Goal: Task Accomplishment & Management: Complete application form

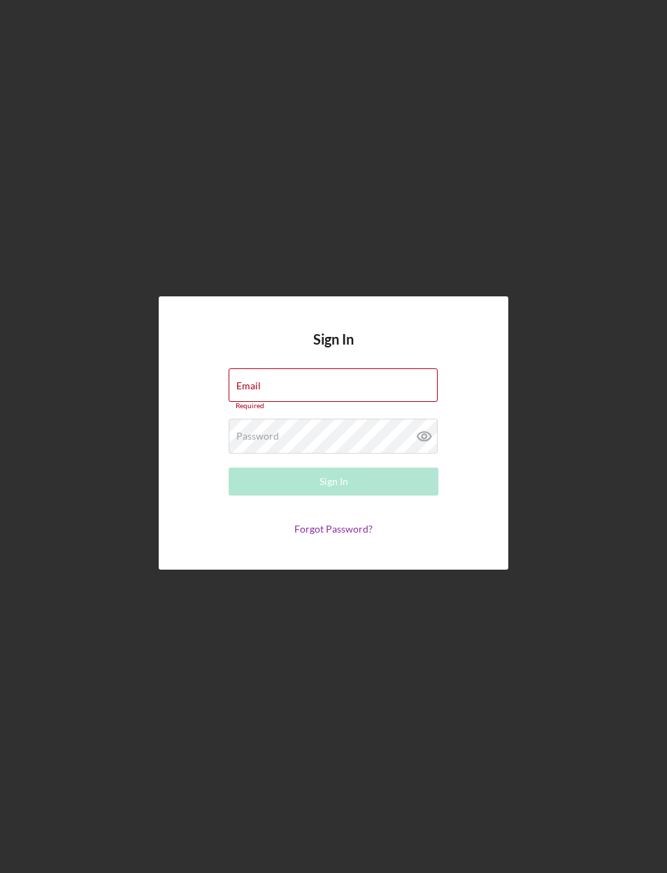
type input "[EMAIL_ADDRESS][DOMAIN_NAME]"
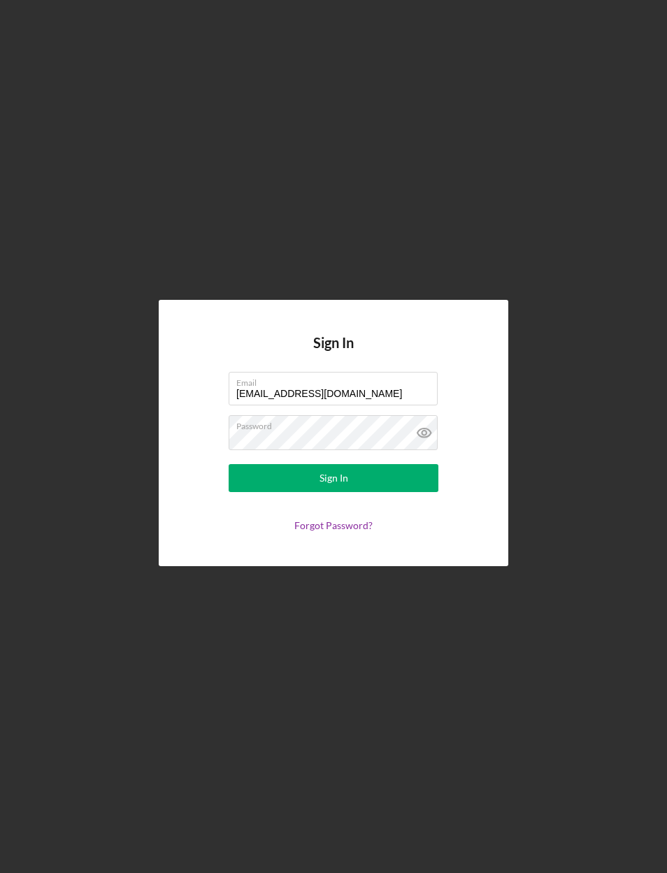
click at [342, 492] on div "Sign In" at bounding box center [333, 478] width 29 height 28
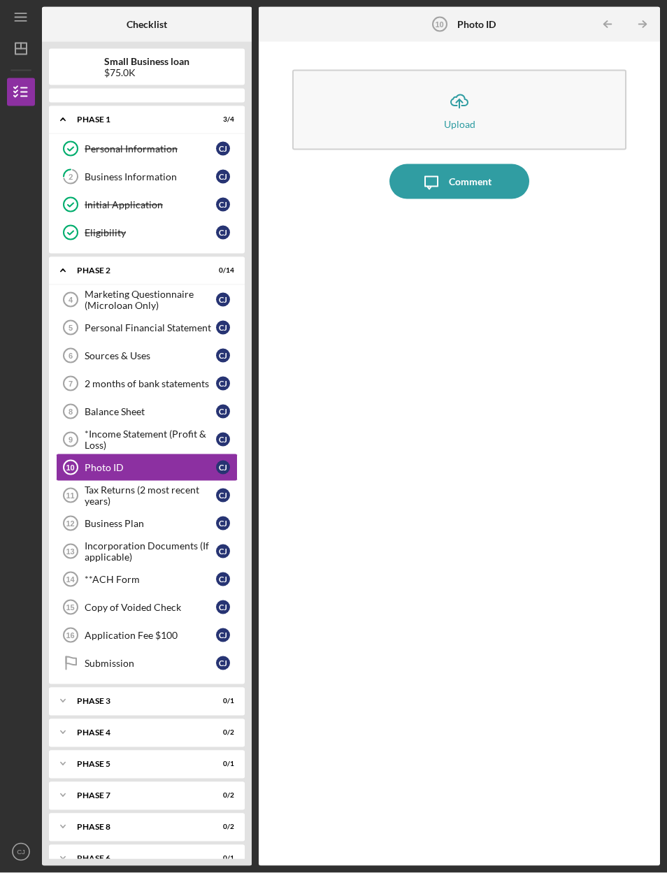
scroll to position [49, 0]
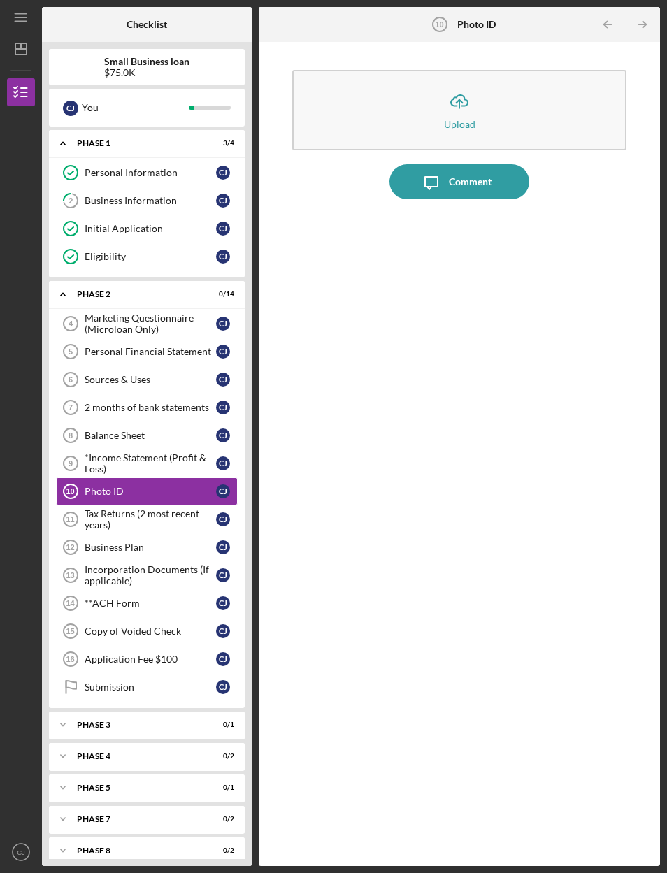
click at [186, 312] on div "Marketing Questionnaire (Microloan Only)" at bounding box center [150, 323] width 131 height 22
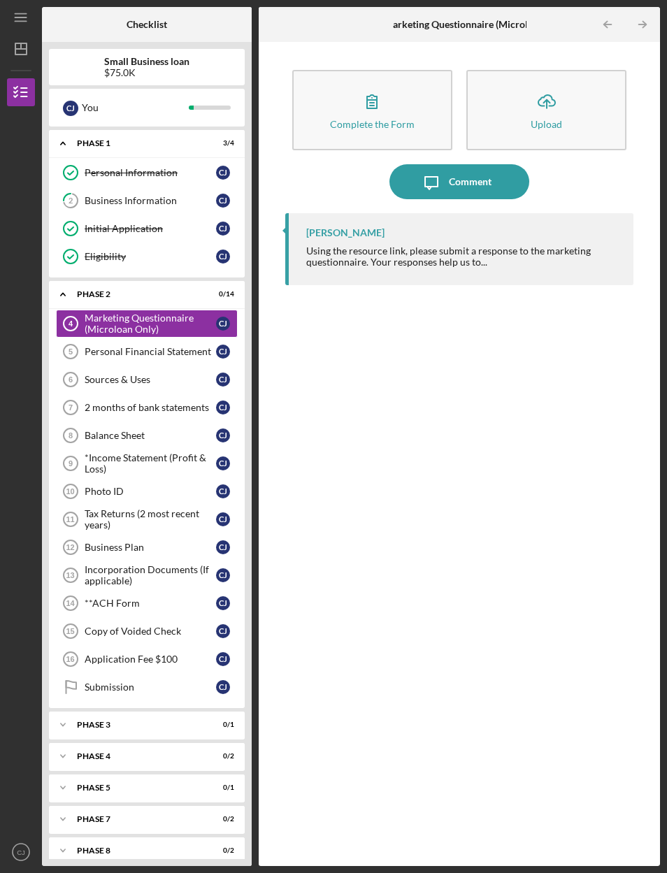
click at [176, 346] on div "Personal Financial Statement" at bounding box center [150, 351] width 131 height 11
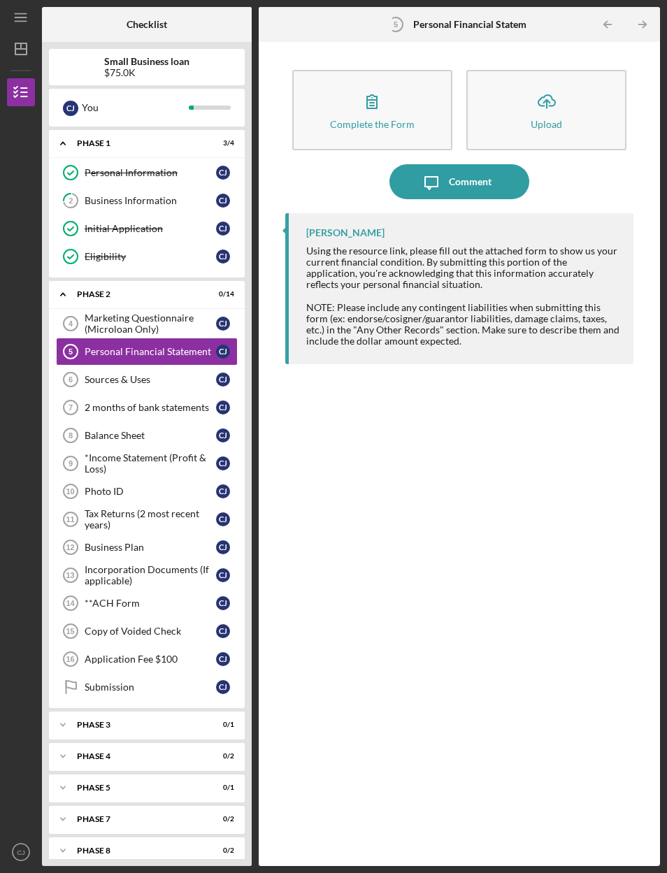
click at [403, 82] on button "Complete the Form Form" at bounding box center [372, 110] width 160 height 80
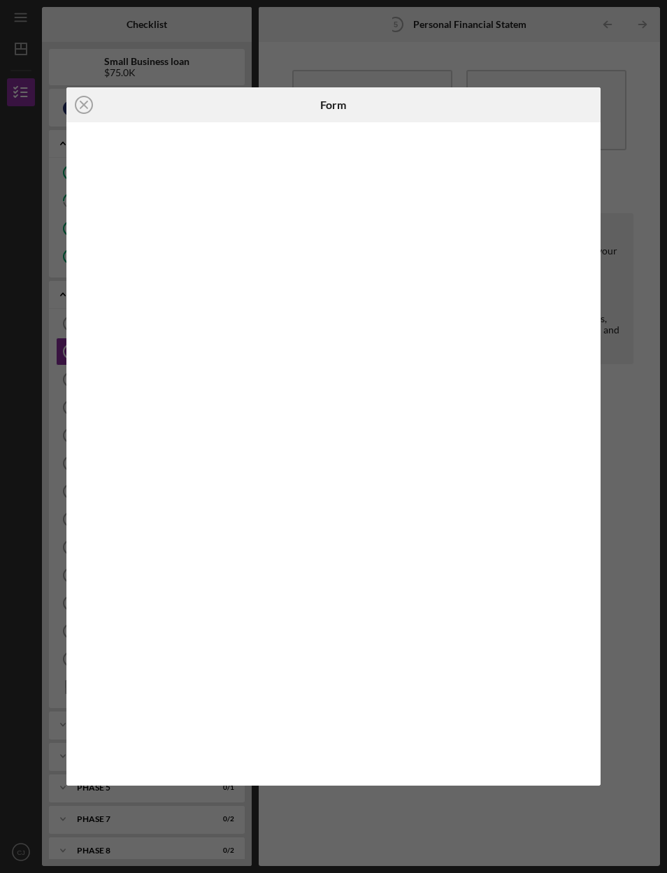
click at [85, 96] on circle at bounding box center [83, 104] width 17 height 17
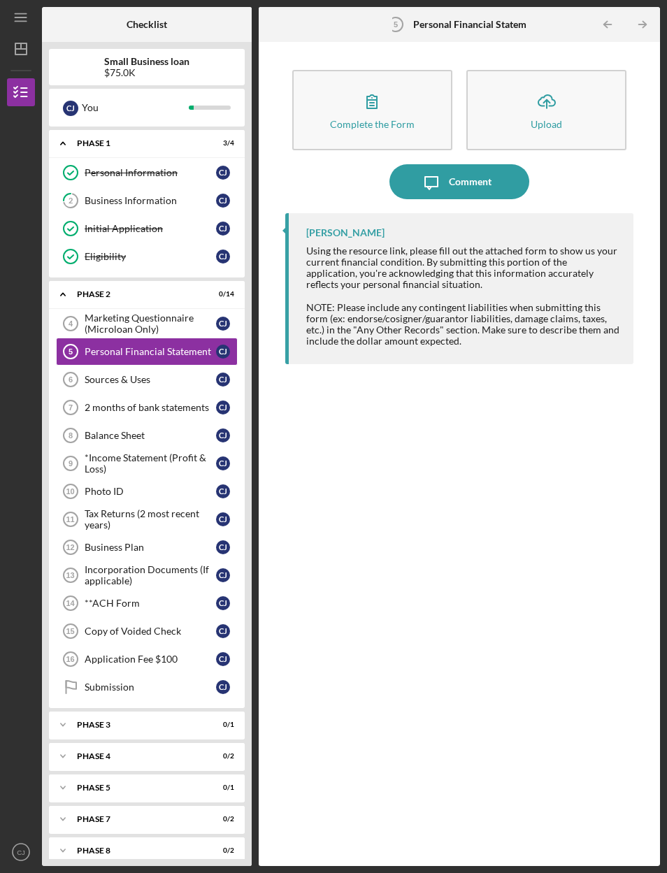
click at [177, 374] on div "Sources & Uses" at bounding box center [150, 379] width 131 height 11
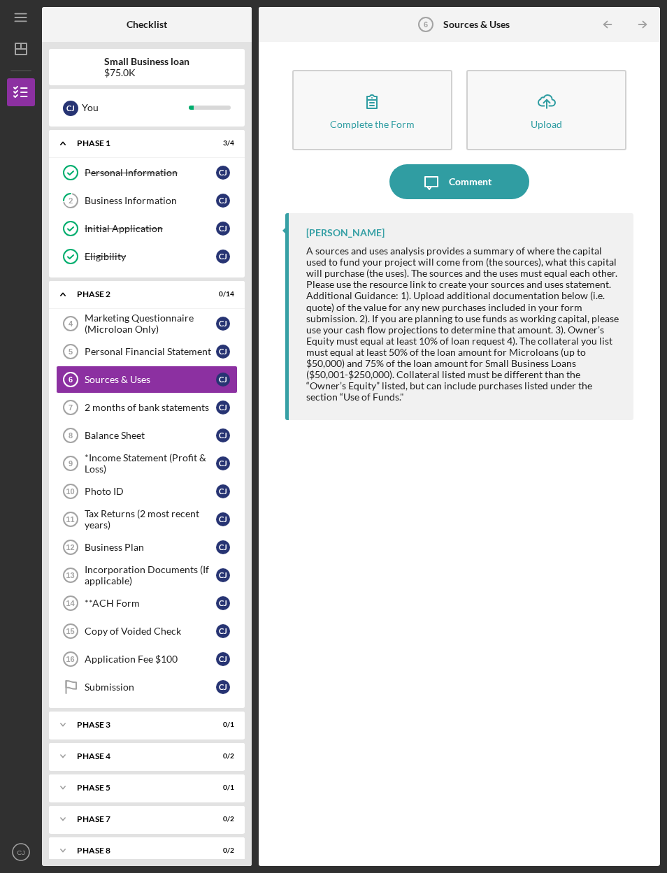
click at [519, 77] on button "Icon/Upload Upload" at bounding box center [546, 110] width 160 height 80
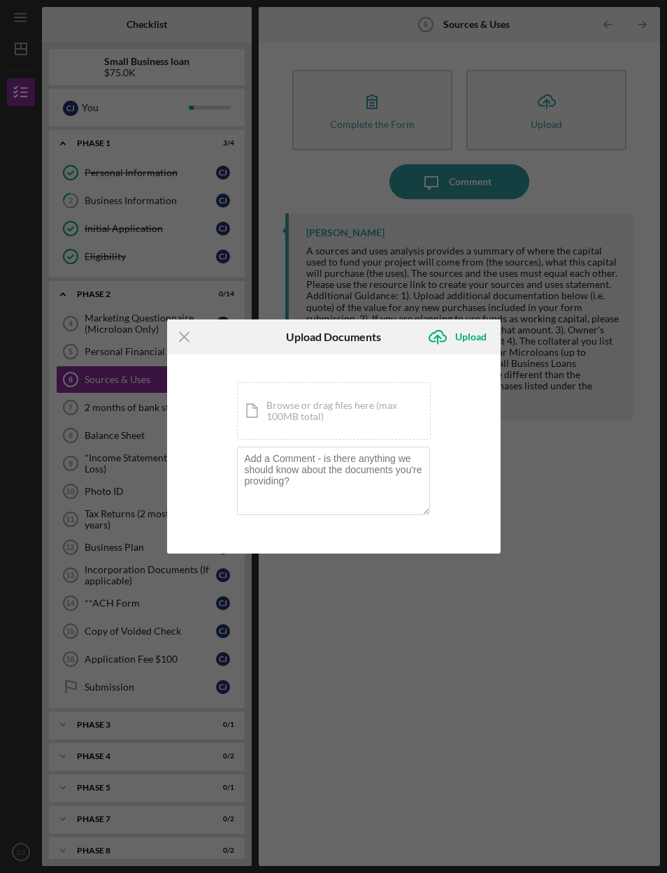
click at [508, 252] on div "Icon/Menu Close Upload Documents Icon/Upload Upload You're uploading documents …" at bounding box center [333, 436] width 667 height 873
click at [184, 340] on icon "Icon/Menu Close" at bounding box center [184, 336] width 35 height 35
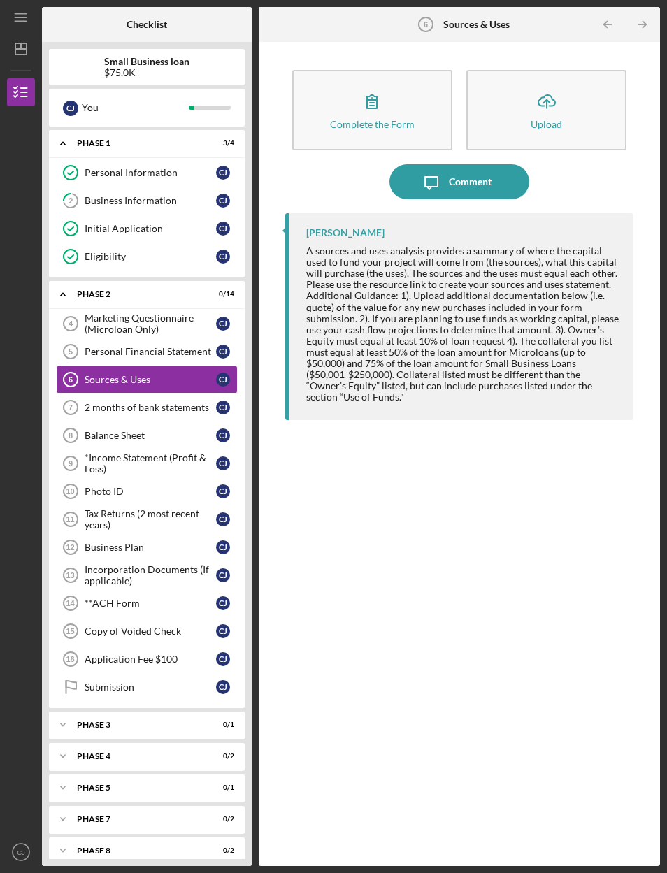
click at [407, 82] on button "Complete the Form Form" at bounding box center [372, 110] width 160 height 80
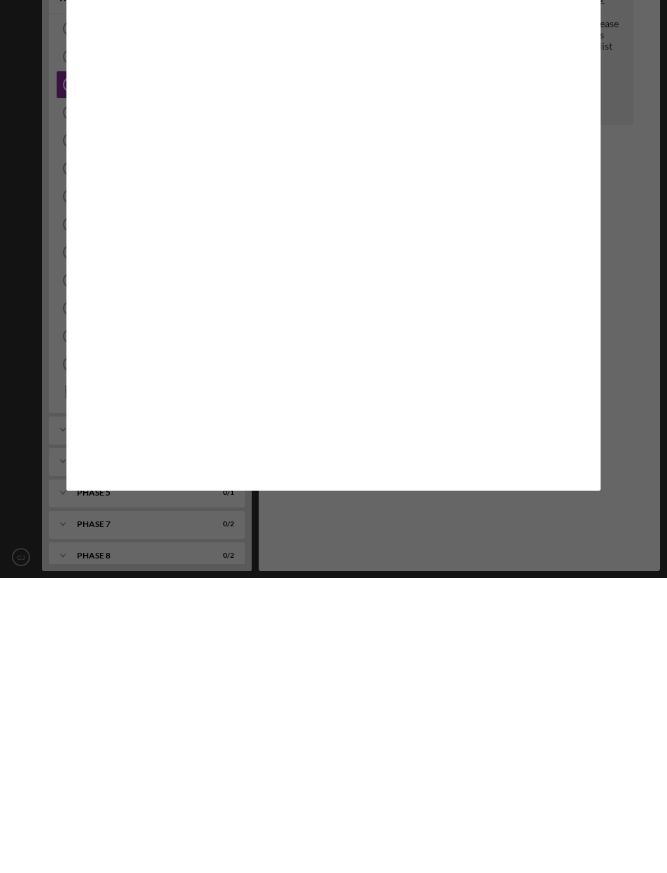
scroll to position [56, 0]
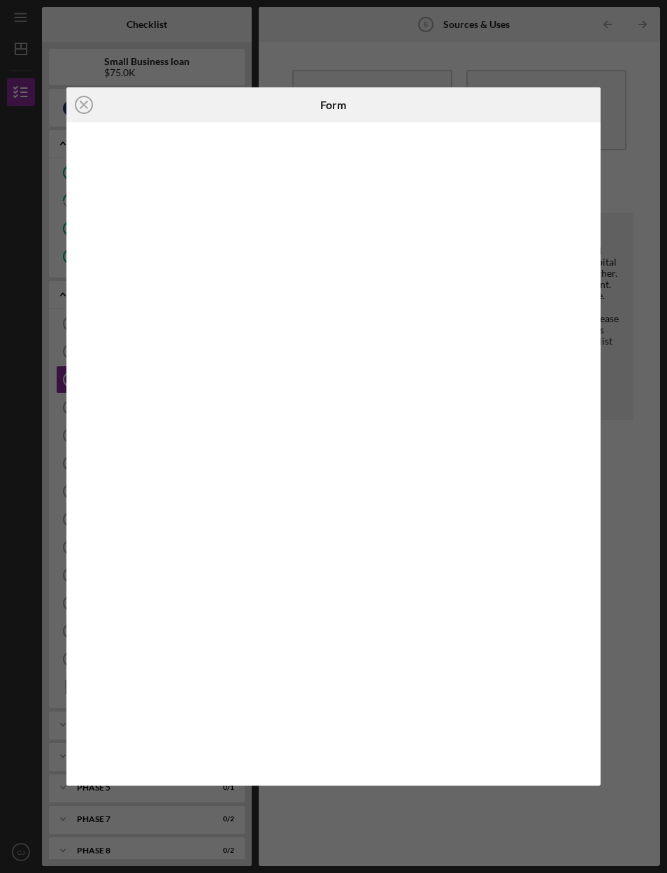
click at [632, 446] on div "Icon/Close Form" at bounding box center [333, 436] width 667 height 873
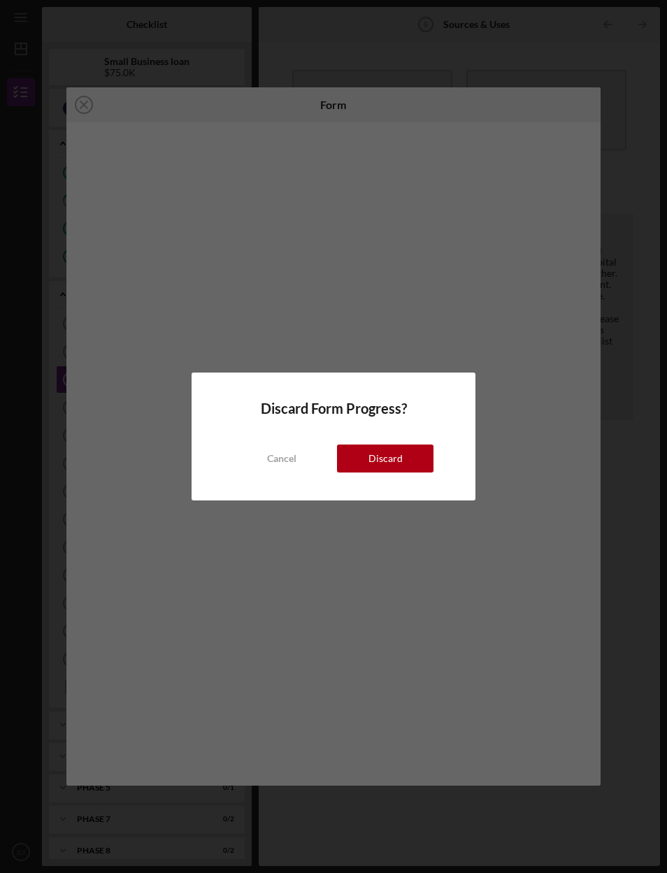
click at [399, 465] on div "Discard" at bounding box center [385, 458] width 34 height 28
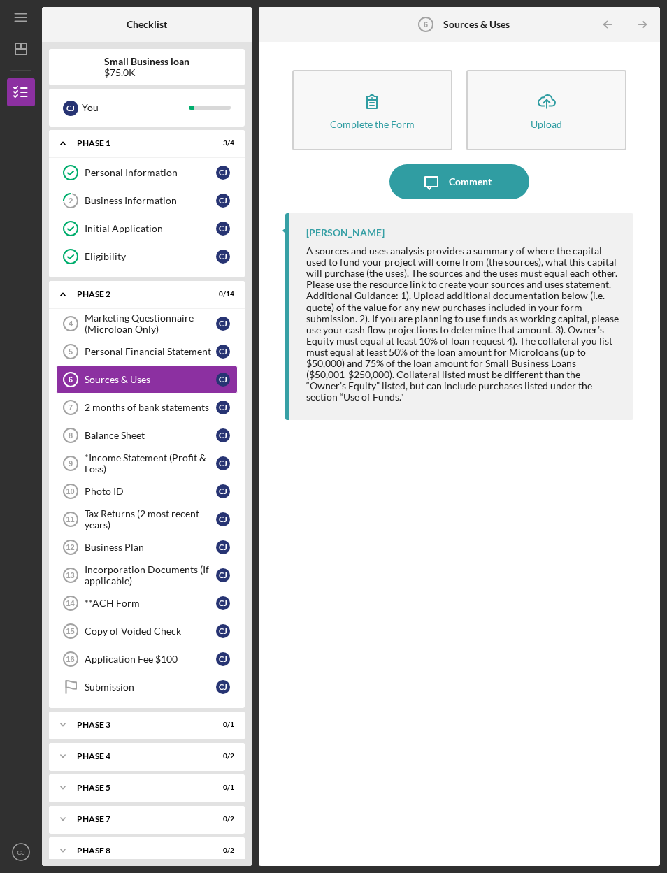
click at [198, 430] on div "Balance Sheet" at bounding box center [150, 435] width 131 height 11
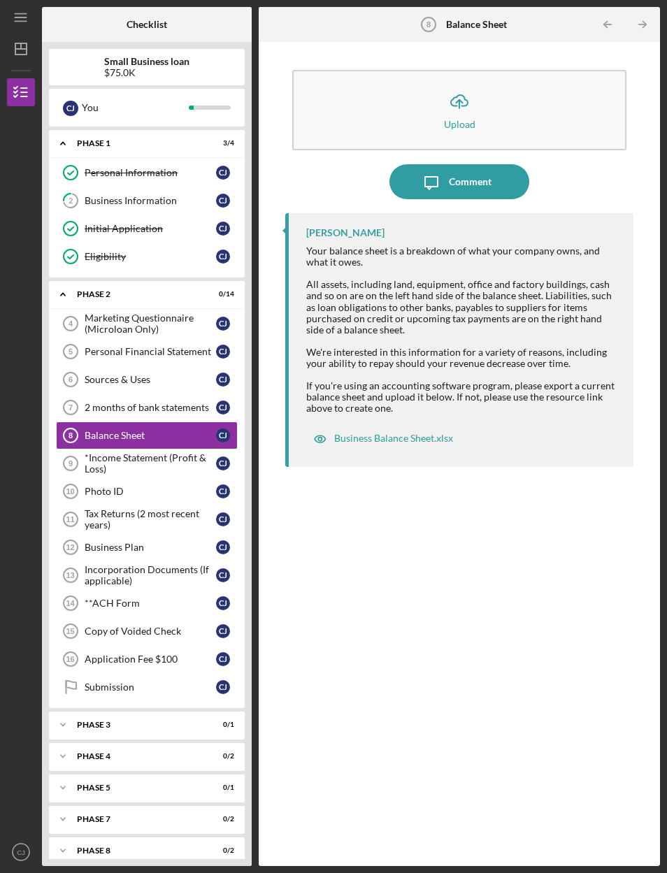
click at [572, 84] on button "Icon/Upload Upload" at bounding box center [459, 110] width 335 height 80
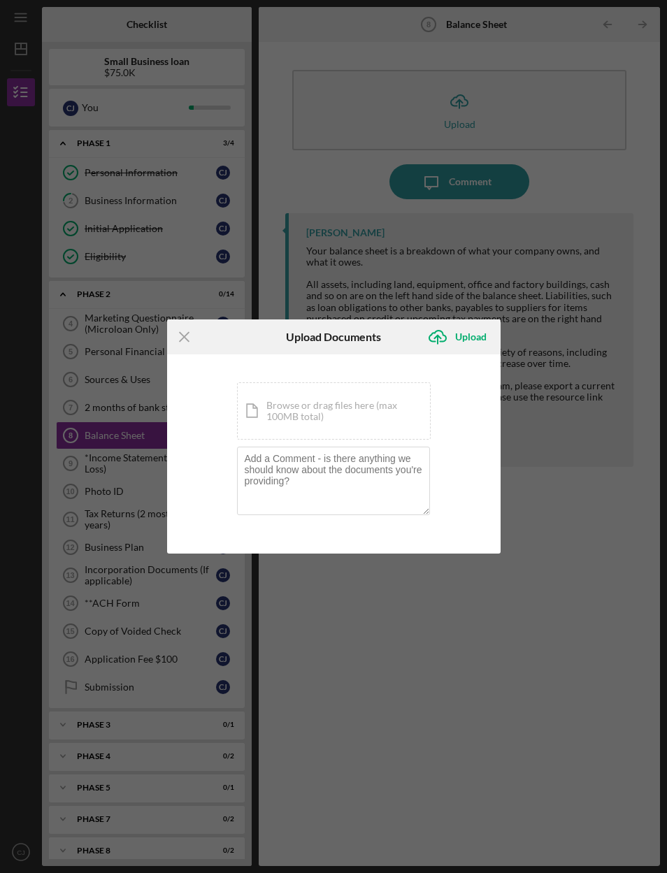
click at [172, 335] on icon "Icon/Menu Close" at bounding box center [184, 336] width 35 height 35
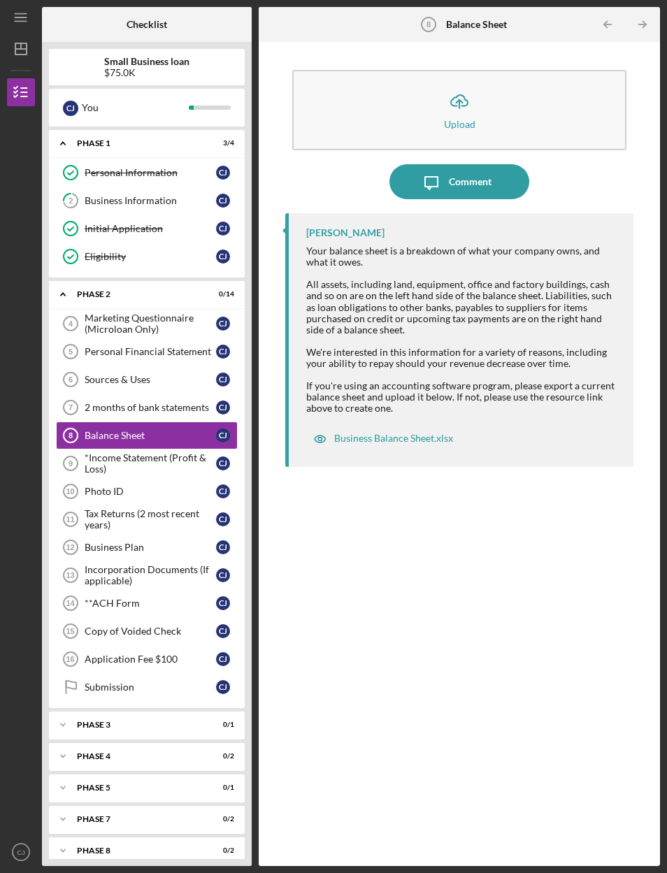
click at [432, 425] on div "Business Balance Sheet.xlsx" at bounding box center [383, 439] width 154 height 28
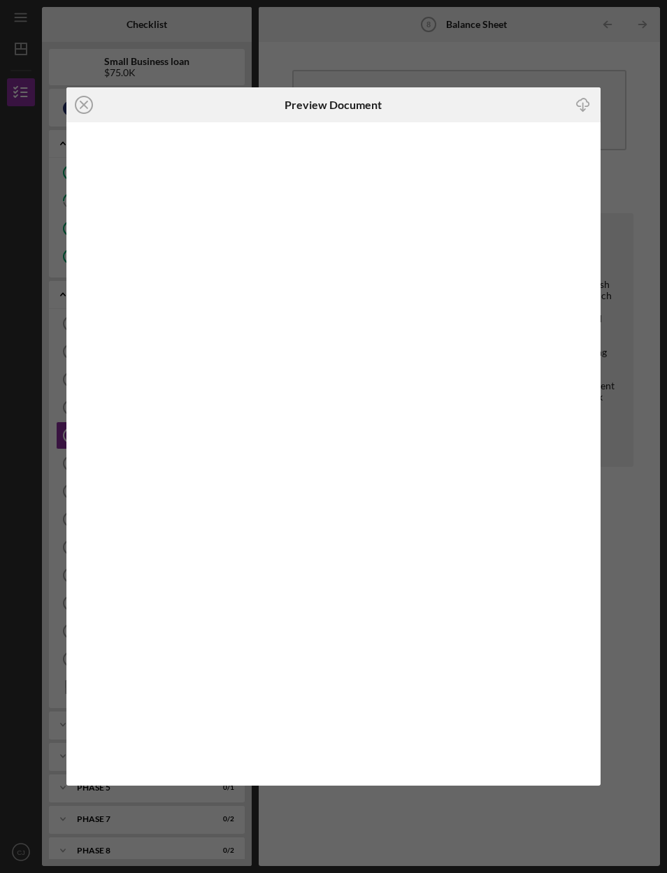
click at [101, 103] on icon "Icon/Close" at bounding box center [83, 104] width 35 height 35
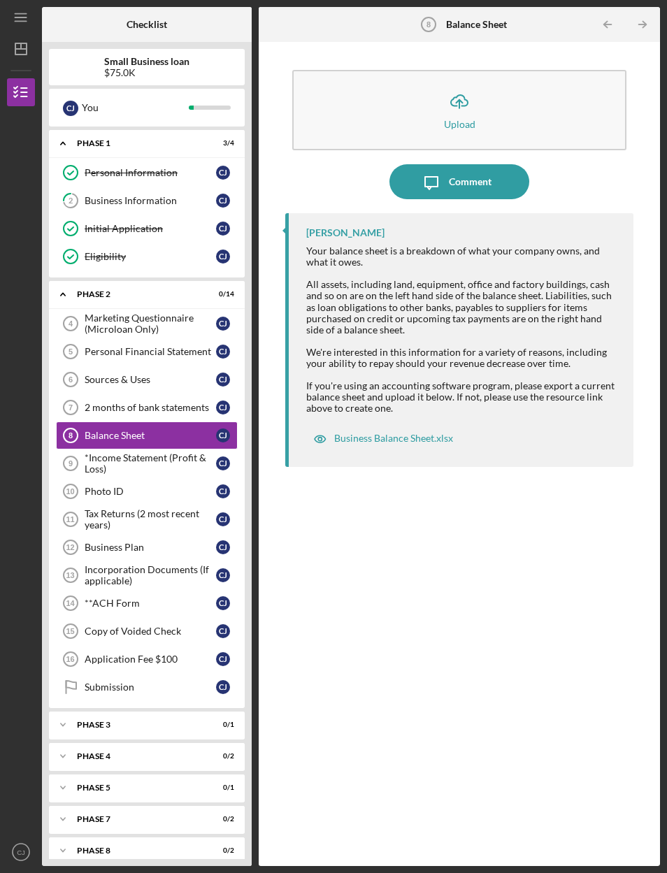
click at [179, 452] on div "*Income Statement (Profit & Loss)" at bounding box center [150, 463] width 131 height 22
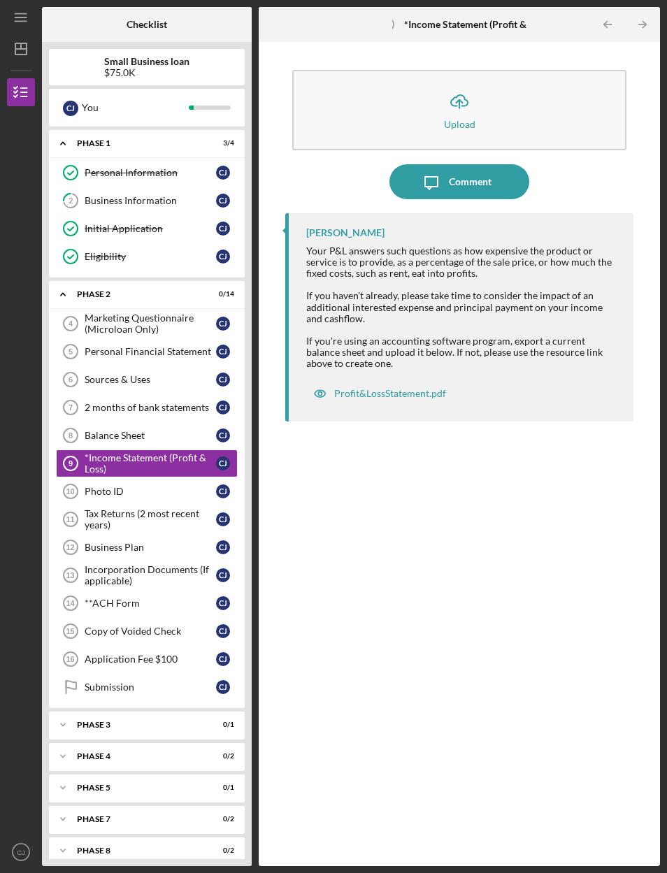
click at [205, 477] on link "Photo ID 10 Photo ID [PERSON_NAME]" at bounding box center [147, 491] width 182 height 28
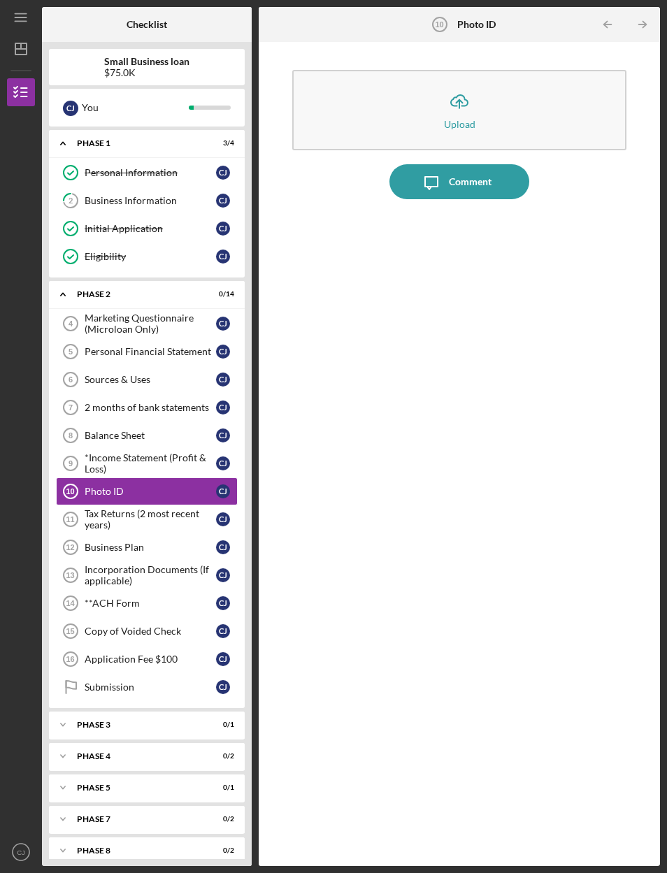
click at [208, 508] on div "Tax Returns (2 most recent years)" at bounding box center [150, 519] width 131 height 22
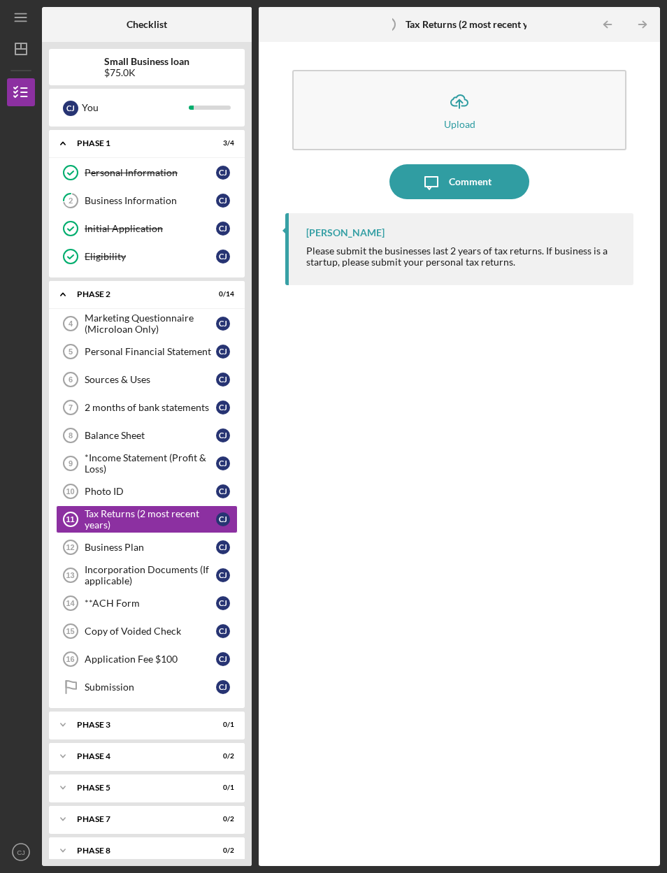
click at [581, 516] on div "[PERSON_NAME] Please submit the businesses last 2 years of tax returns. If busi…" at bounding box center [459, 529] width 349 height 632
click at [183, 421] on link "Balance Sheet 8 Balance Sheet [PERSON_NAME]" at bounding box center [147, 435] width 182 height 28
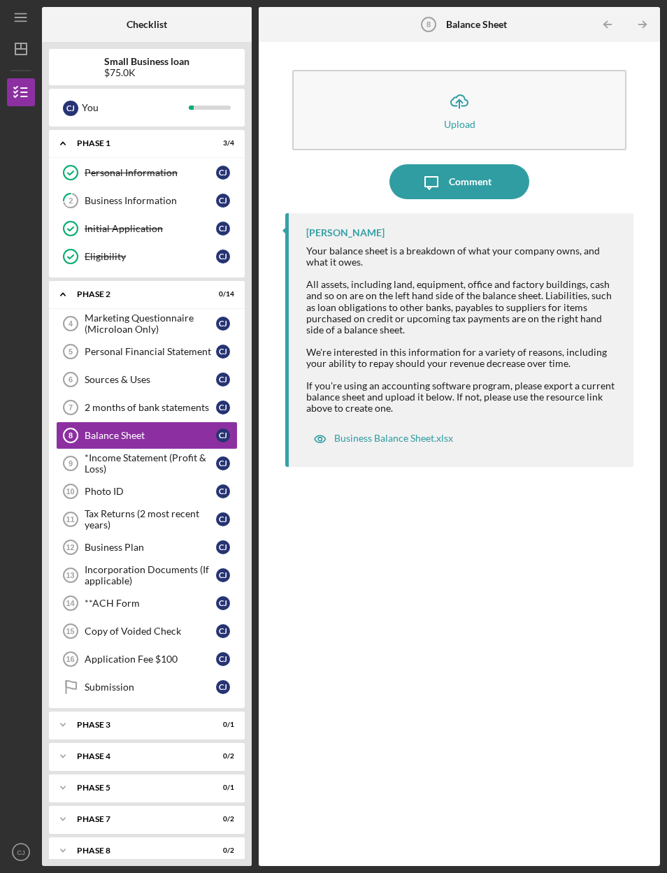
click at [191, 452] on div "*Income Statement (Profit & Loss)" at bounding box center [150, 463] width 131 height 22
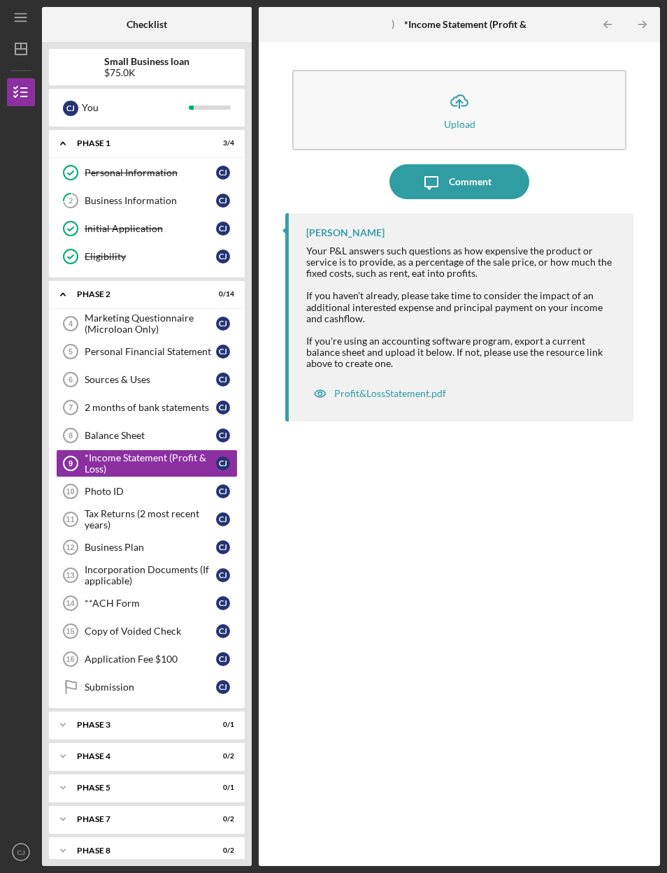
click at [186, 430] on div "Balance Sheet" at bounding box center [150, 435] width 131 height 11
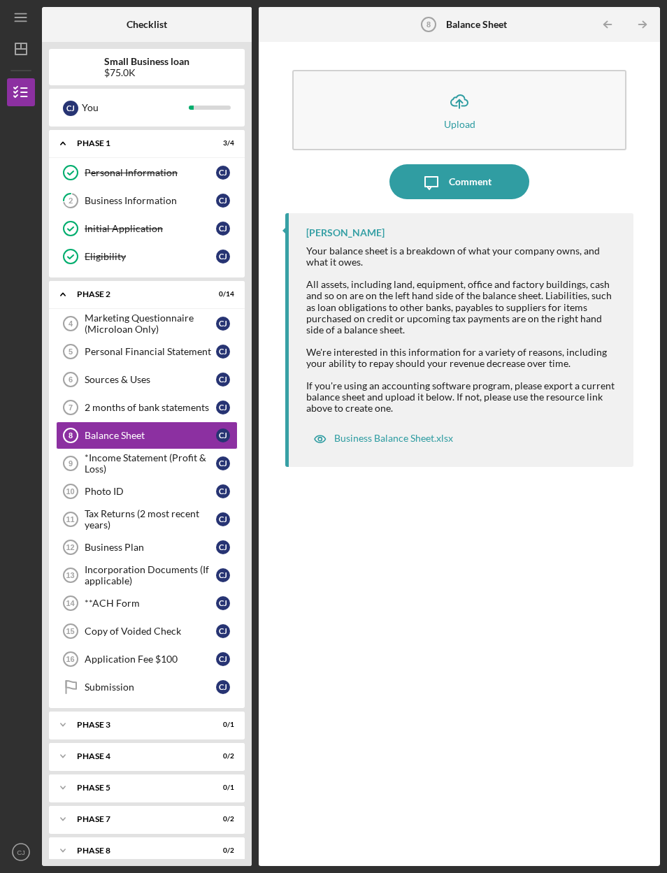
click at [198, 711] on div "Icon/Expander Phase 3 0 / 1" at bounding box center [147, 725] width 196 height 28
click at [180, 778] on div "Icon/Expander Phase 4 0 / 2" at bounding box center [147, 792] width 196 height 28
click at [205, 564] on div "Incorporation Documents (If applicable)" at bounding box center [150, 575] width 131 height 22
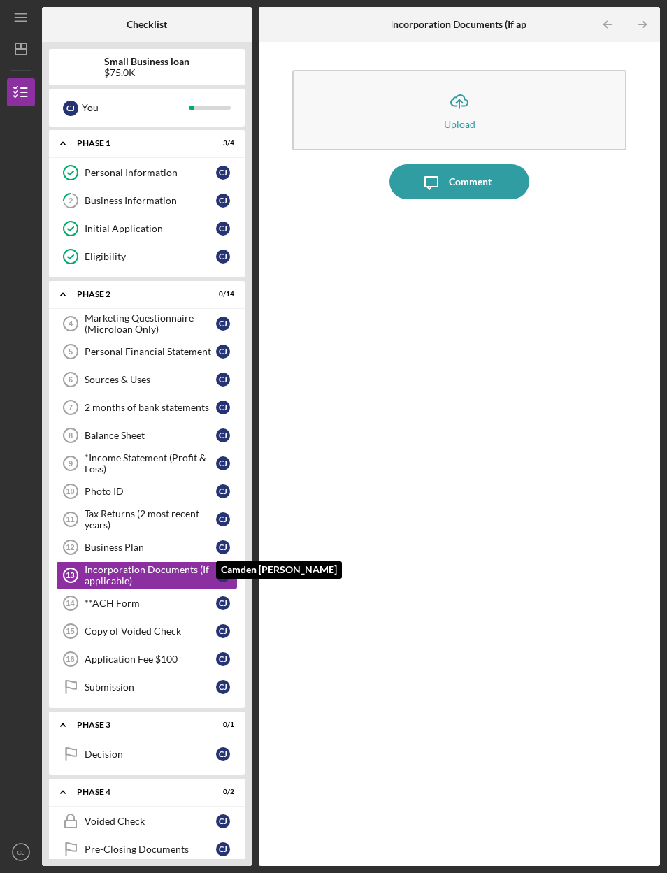
click at [220, 540] on div "[PERSON_NAME]" at bounding box center [223, 547] width 14 height 14
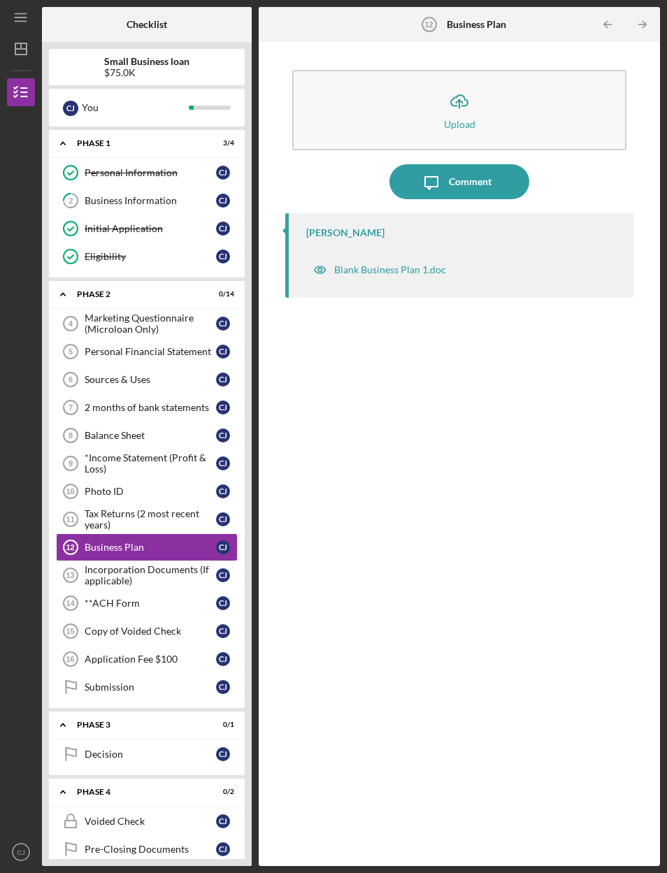
click at [414, 256] on div "Blank Business Plan 1.doc" at bounding box center [379, 270] width 147 height 28
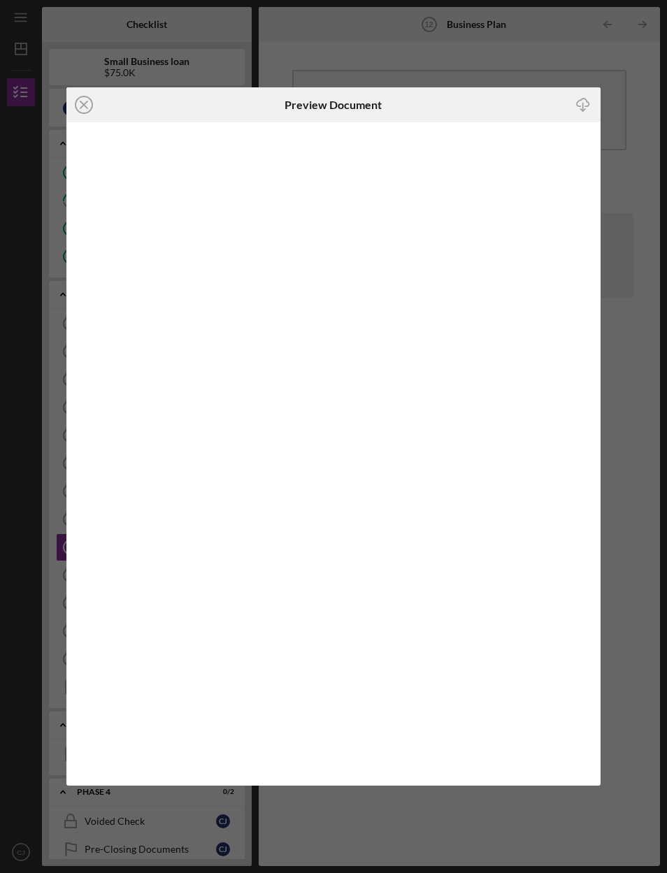
click at [69, 89] on icon "Icon/Close" at bounding box center [83, 104] width 35 height 35
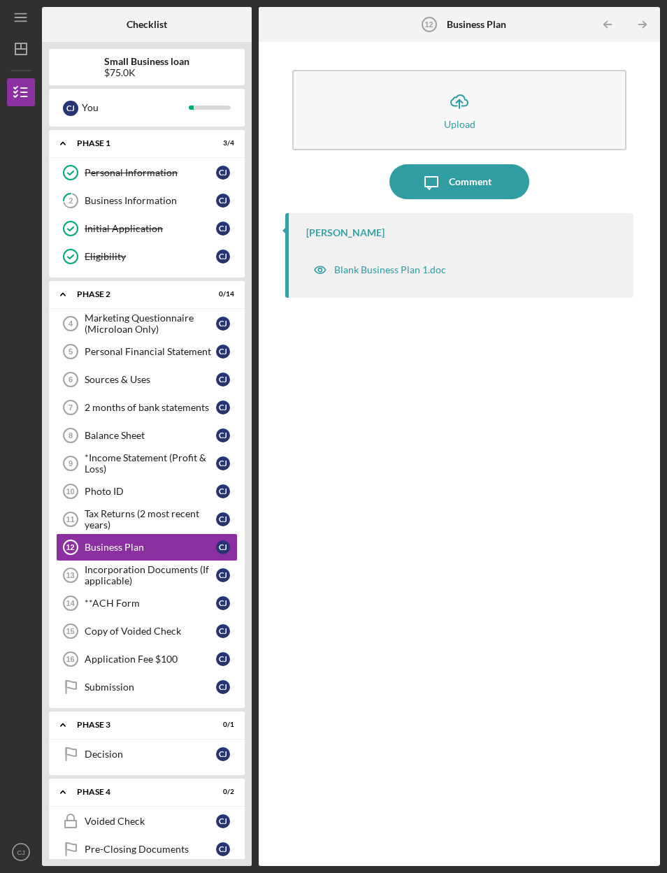
click at [183, 338] on link "Personal Financial Statement 5 Personal Financial Statement [PERSON_NAME]" at bounding box center [147, 352] width 182 height 28
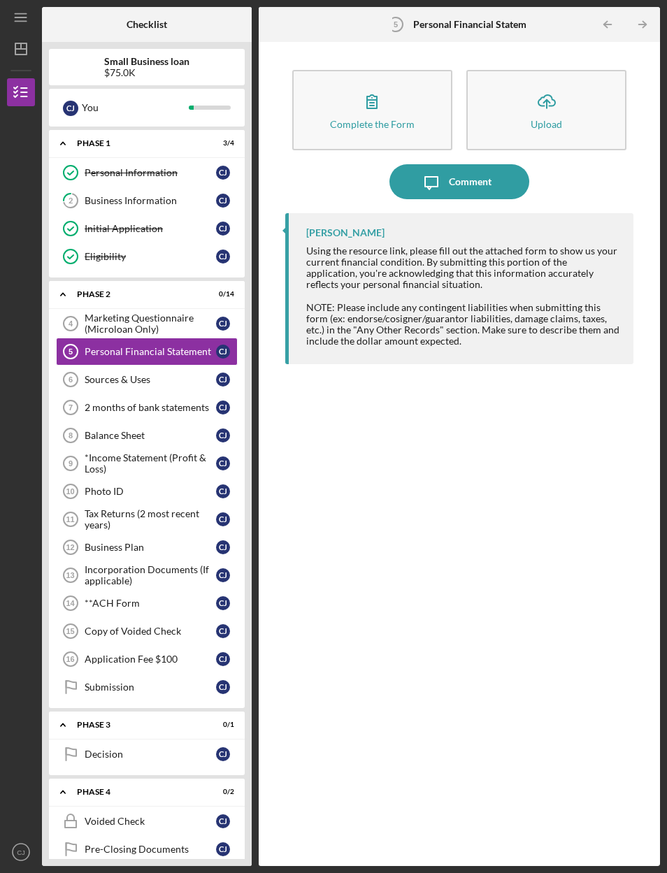
click at [152, 312] on div "Marketing Questionnaire (Microloan Only)" at bounding box center [150, 323] width 131 height 22
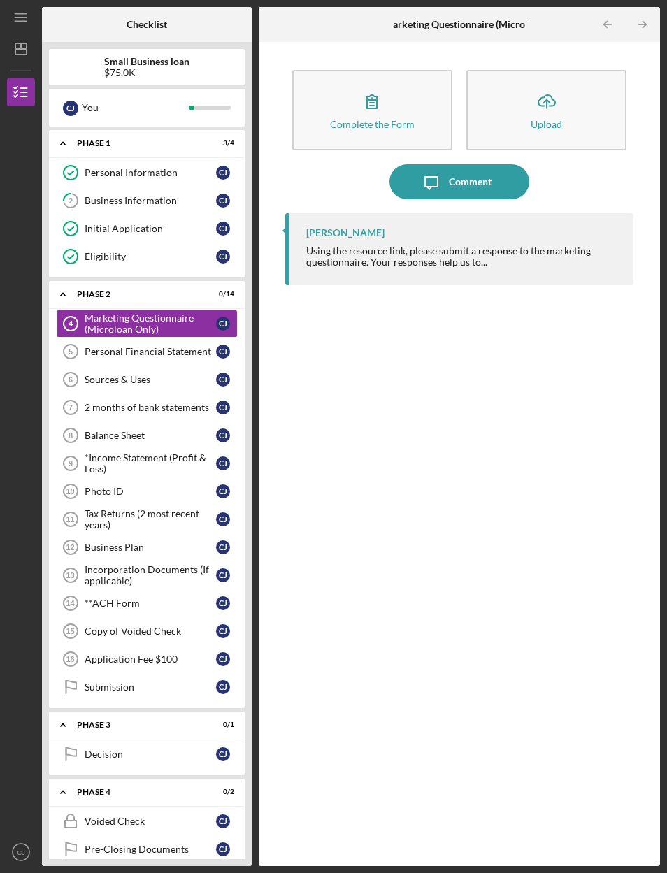
click at [175, 195] on div "Business Information" at bounding box center [150, 200] width 131 height 11
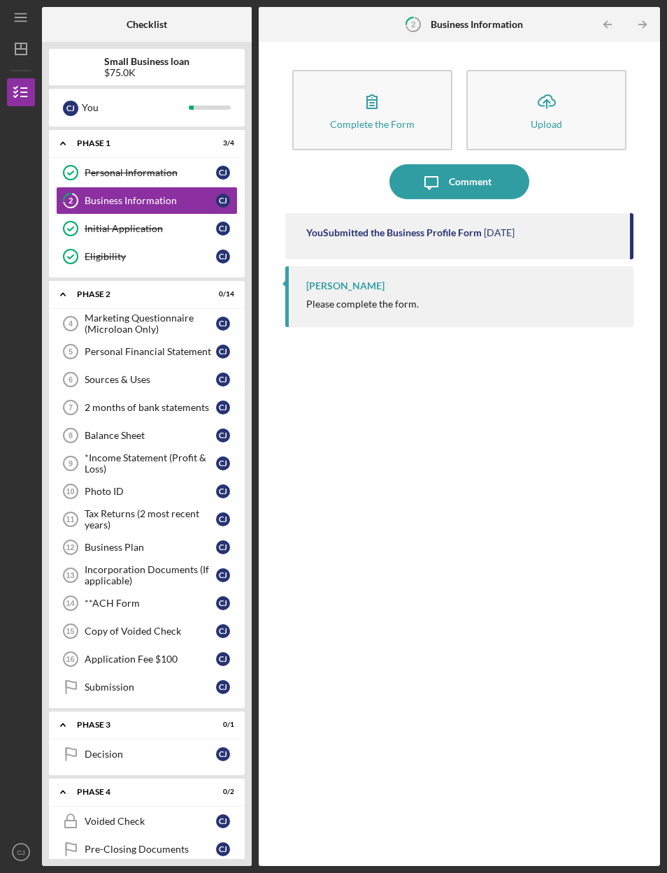
click at [421, 72] on button "Complete the Form Form" at bounding box center [372, 110] width 160 height 80
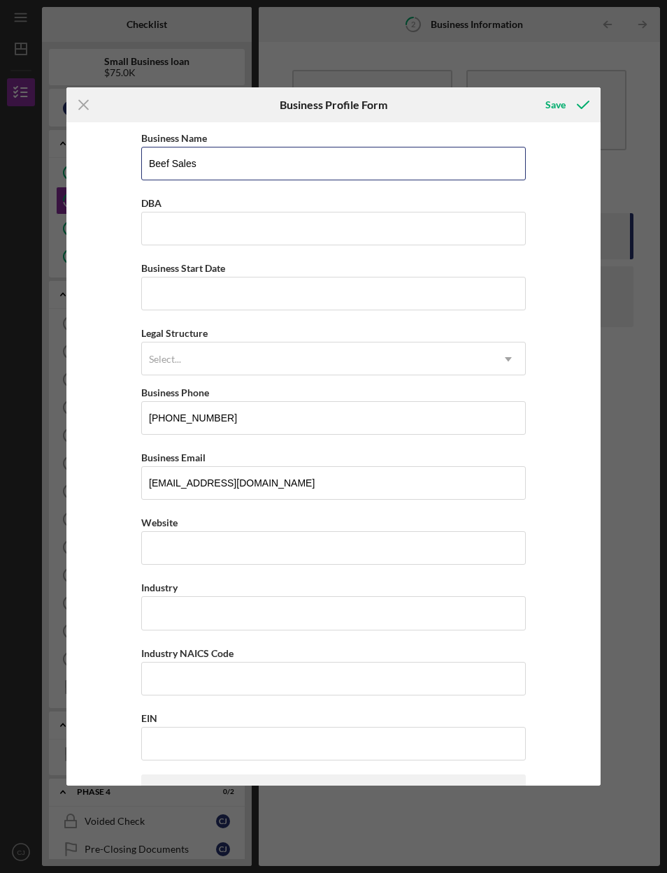
click at [497, 158] on input "Beef Sales" at bounding box center [333, 164] width 384 height 34
type input "B"
type input "100X beef LLC."
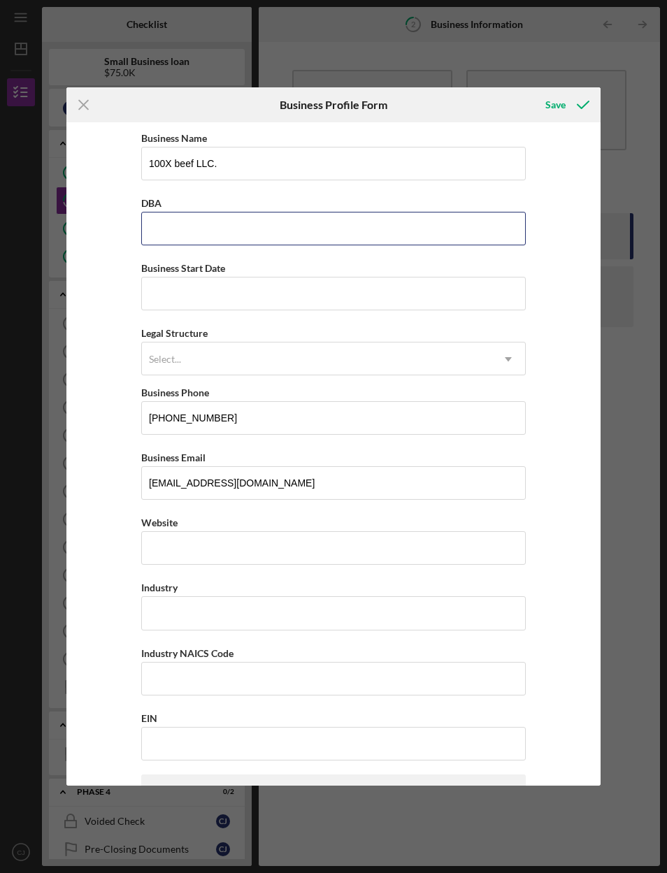
click at [481, 228] on input "DBA" at bounding box center [333, 229] width 384 height 34
type input "1"
click at [454, 293] on input "Business Start Date" at bounding box center [333, 294] width 384 height 34
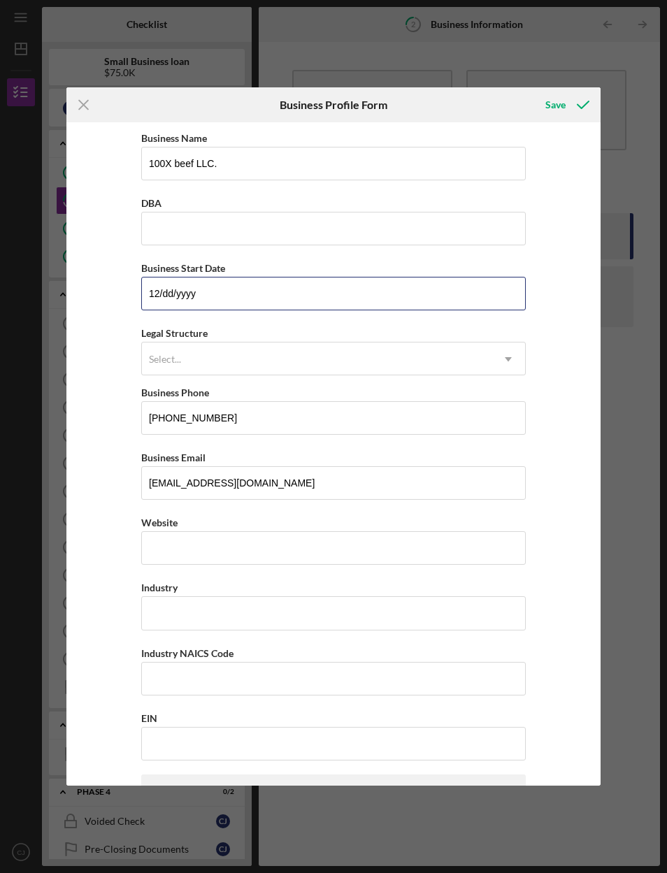
type input "1m/dd/yyyy"
type input "[DATE]"
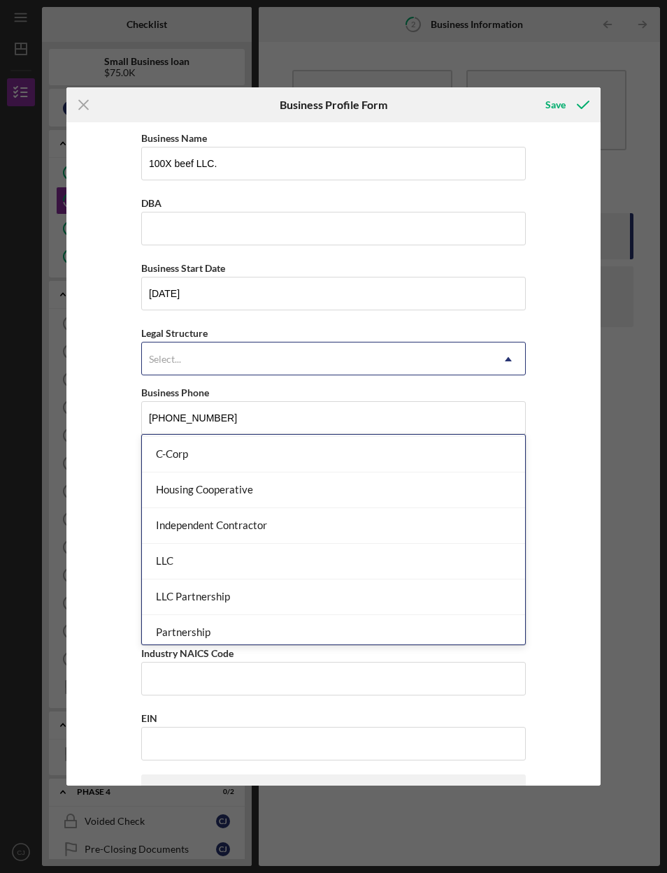
scroll to position [146, 0]
click at [350, 538] on div "LLC" at bounding box center [333, 556] width 383 height 36
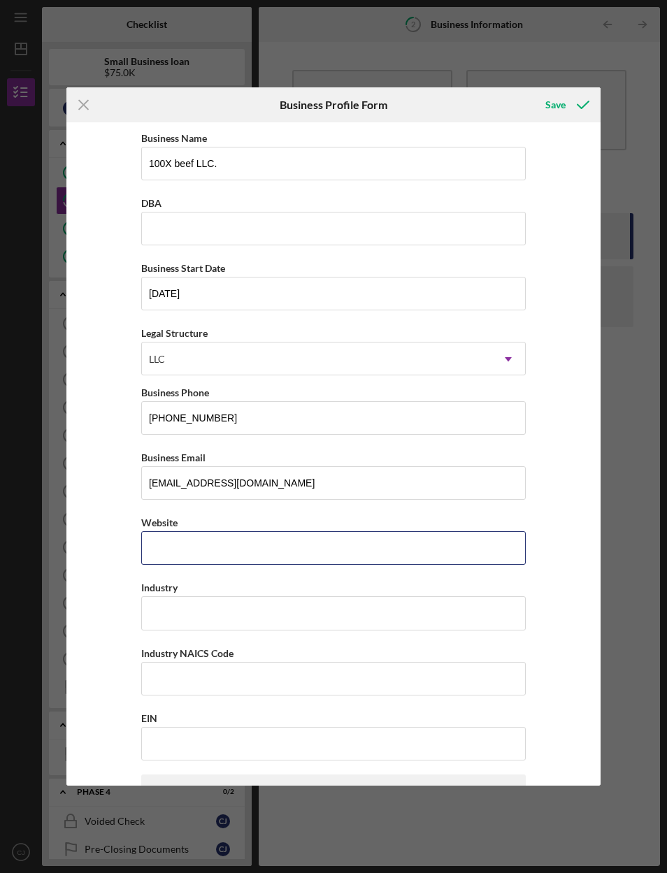
click at [331, 565] on input "Website" at bounding box center [333, 548] width 384 height 34
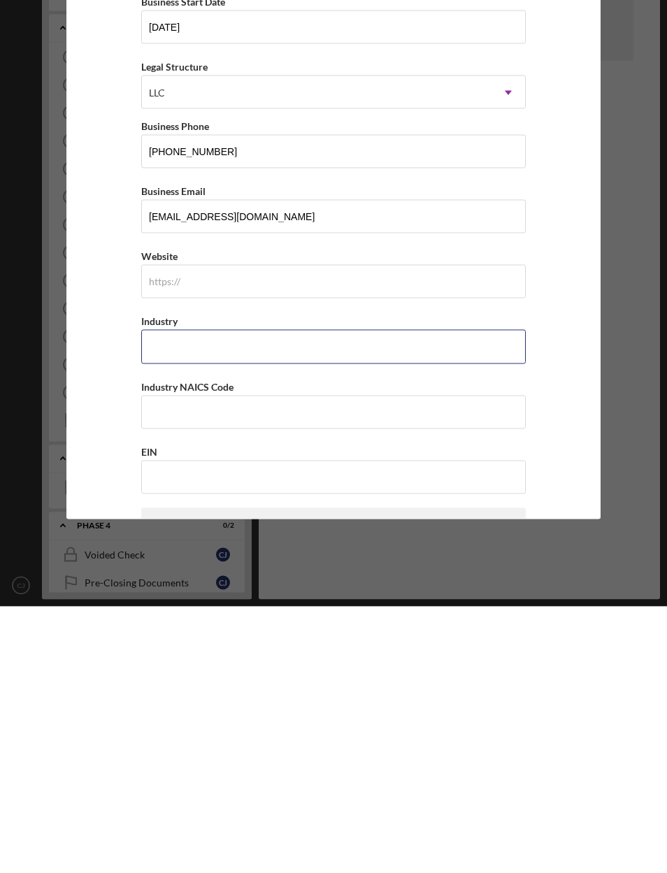
click at [482, 596] on input "Industry" at bounding box center [333, 613] width 384 height 34
click at [379, 596] on input "Industry" at bounding box center [333, 613] width 384 height 34
type input "Meat Product Retailing"
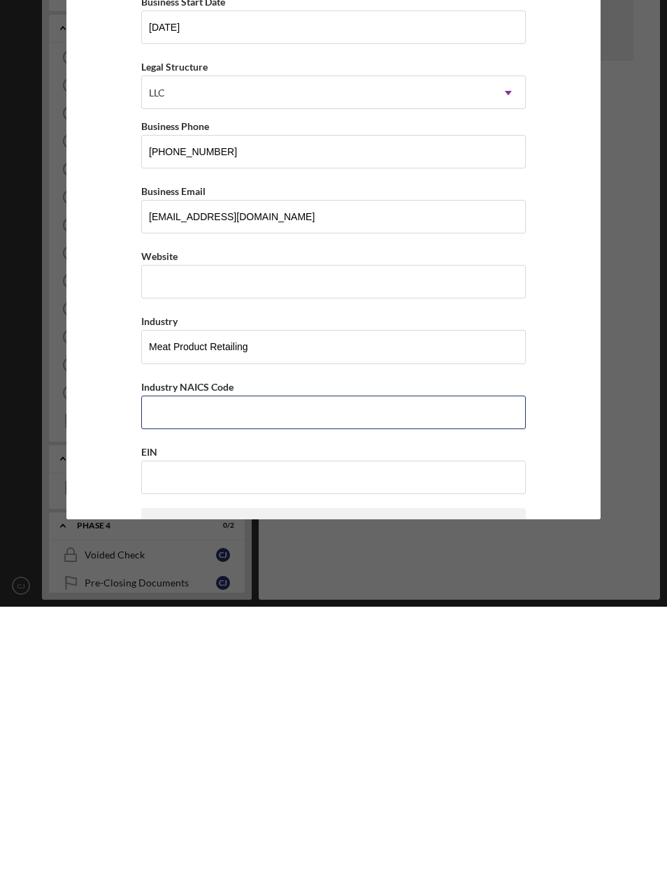
click at [425, 662] on input "Industry NAICS Code" at bounding box center [333, 679] width 384 height 34
type input "445210"
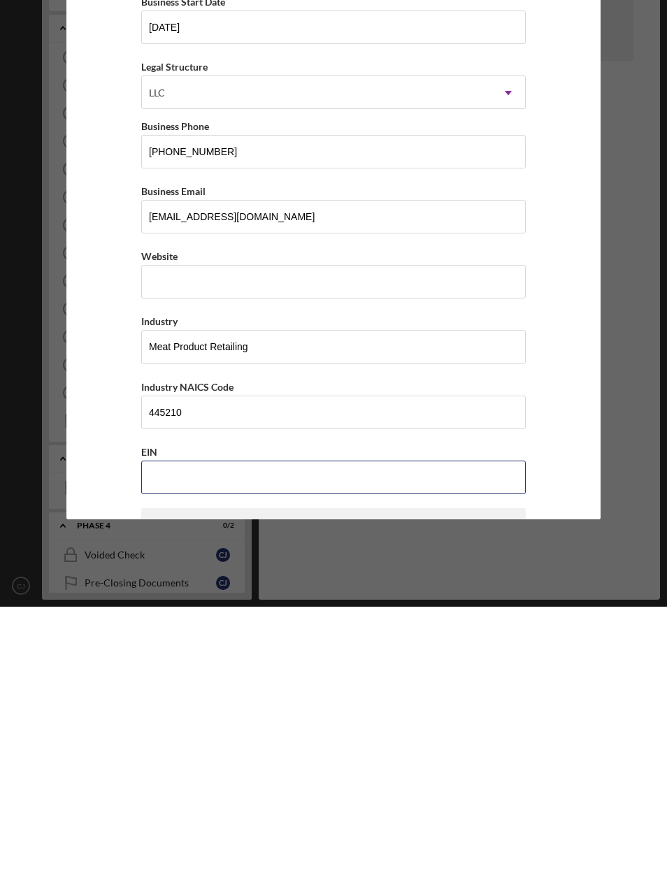
click at [474, 727] on input "EIN" at bounding box center [333, 744] width 384 height 34
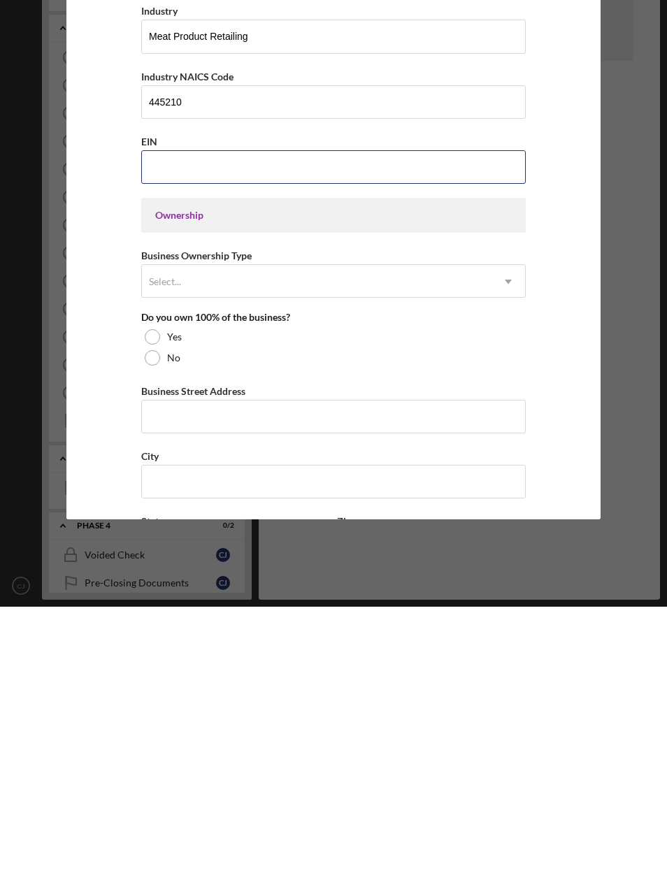
scroll to position [317, 0]
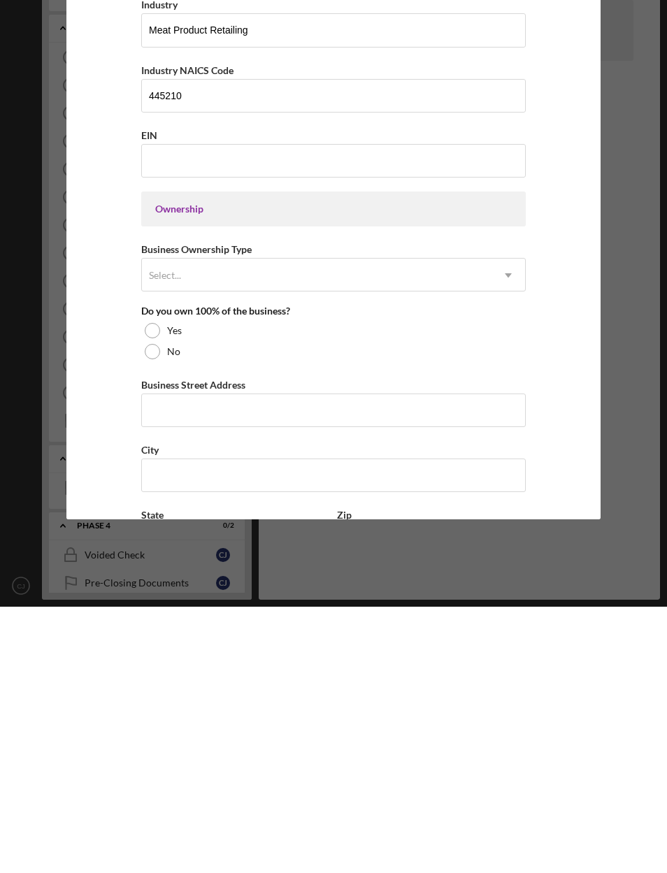
click at [168, 591] on label "Yes" at bounding box center [174, 596] width 15 height 11
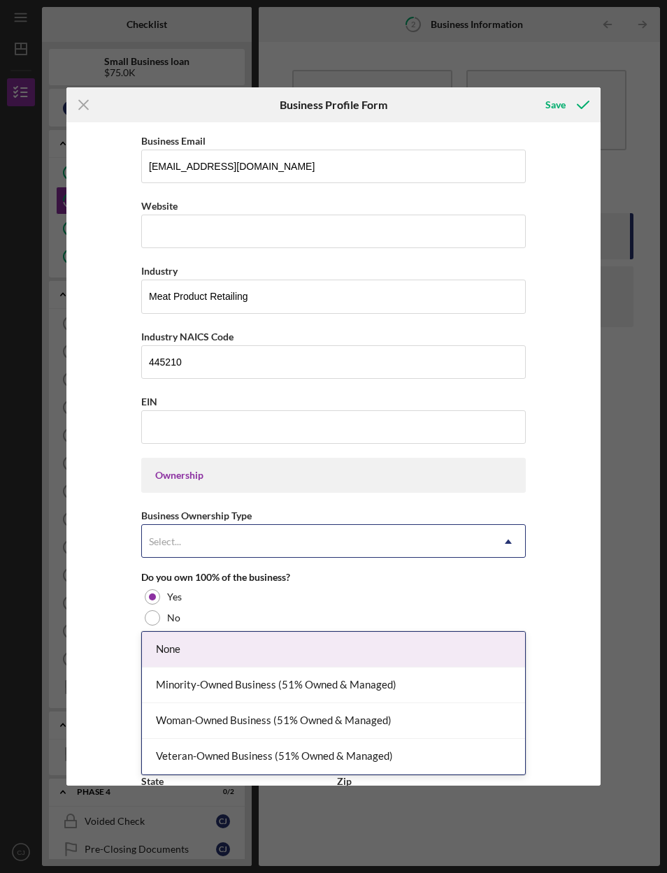
click at [481, 632] on div "None" at bounding box center [333, 650] width 383 height 36
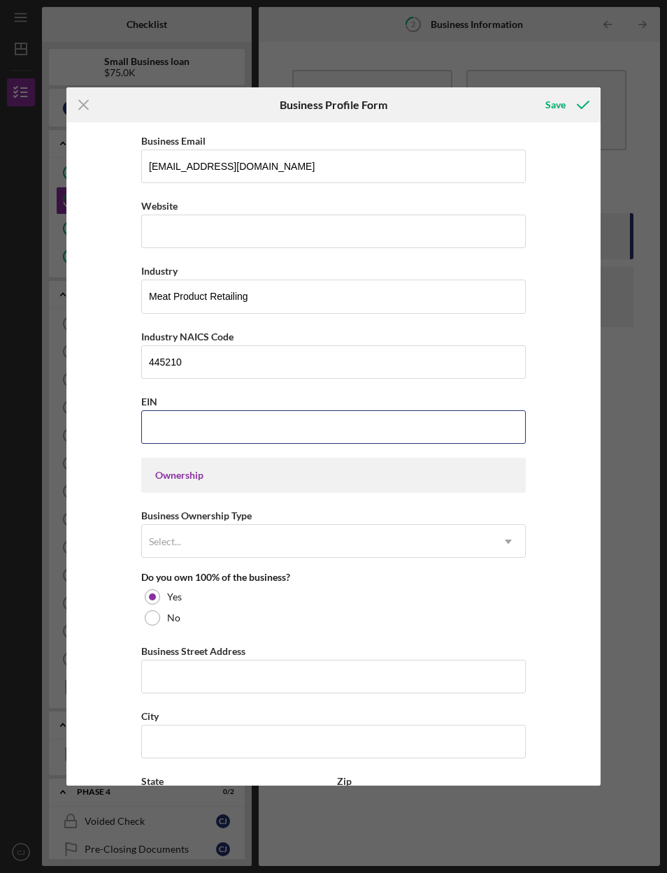
click at [478, 428] on input "EIN" at bounding box center [333, 427] width 384 height 34
click at [262, 444] on input "EIN" at bounding box center [333, 427] width 384 height 34
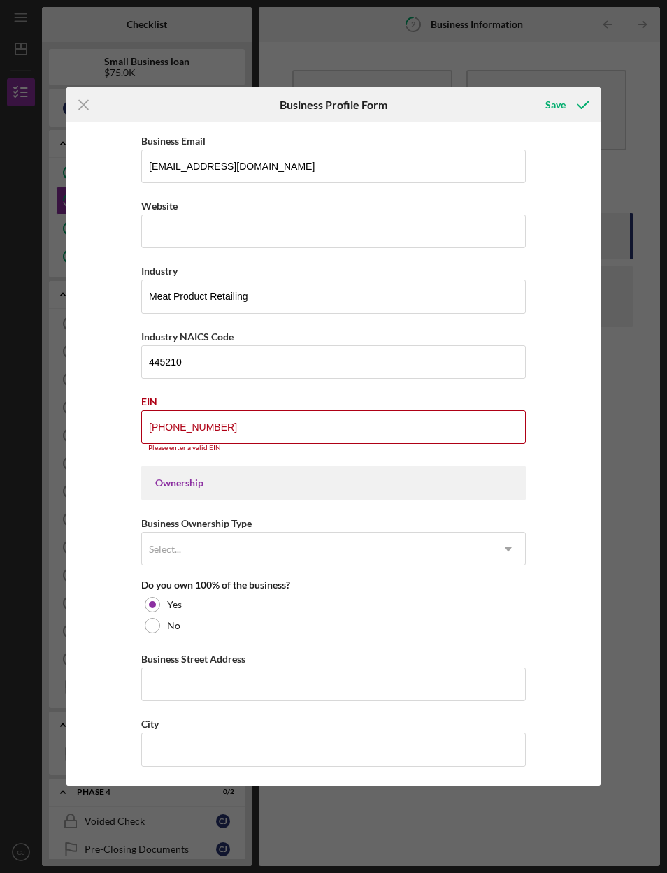
type input "[US_EMPLOYER_IDENTIFICATION_NUMBER]"
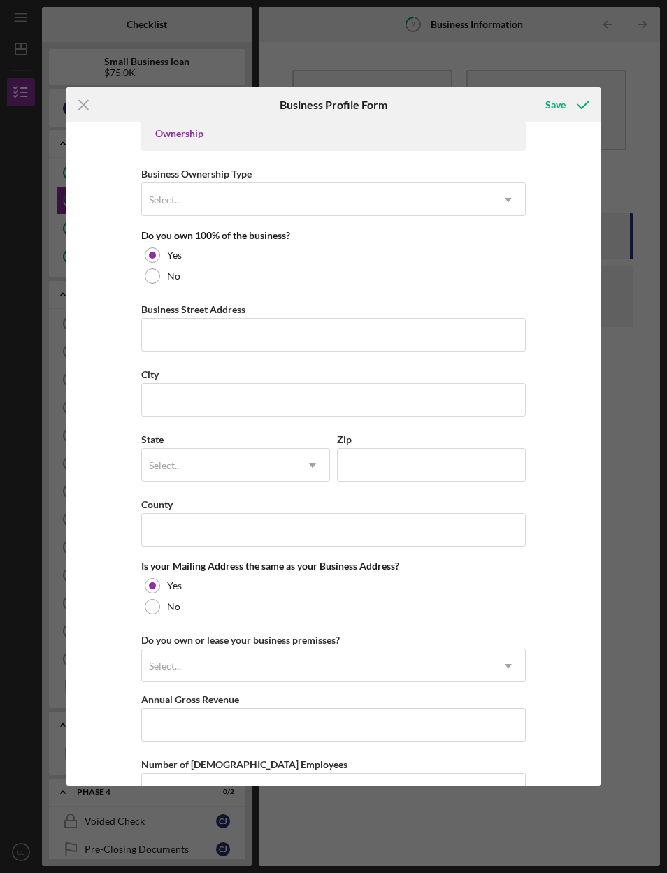
scroll to position [674, 0]
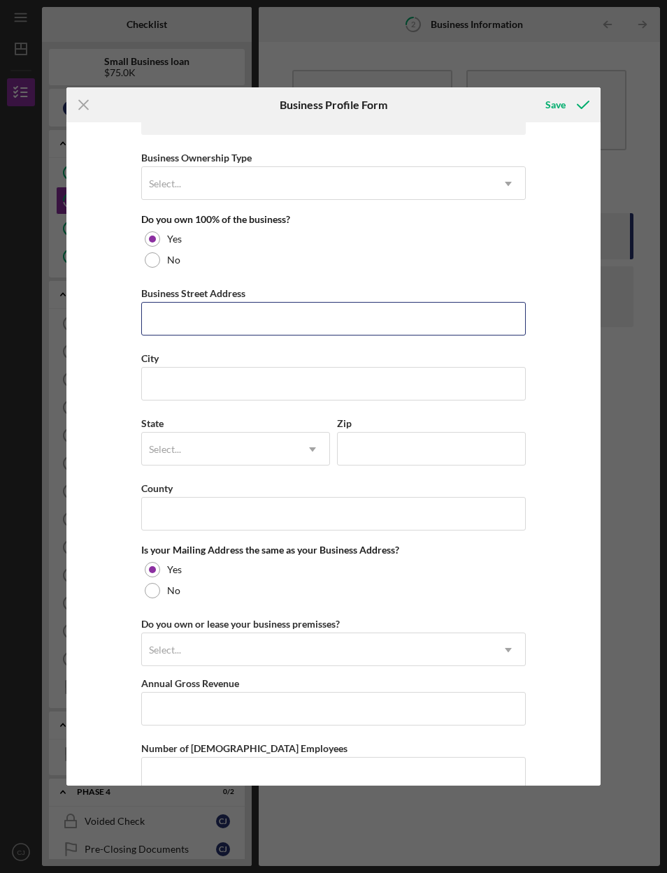
click at [482, 332] on input "Business Street Address" at bounding box center [333, 319] width 384 height 34
type input "[STREET_ADDRESS]"
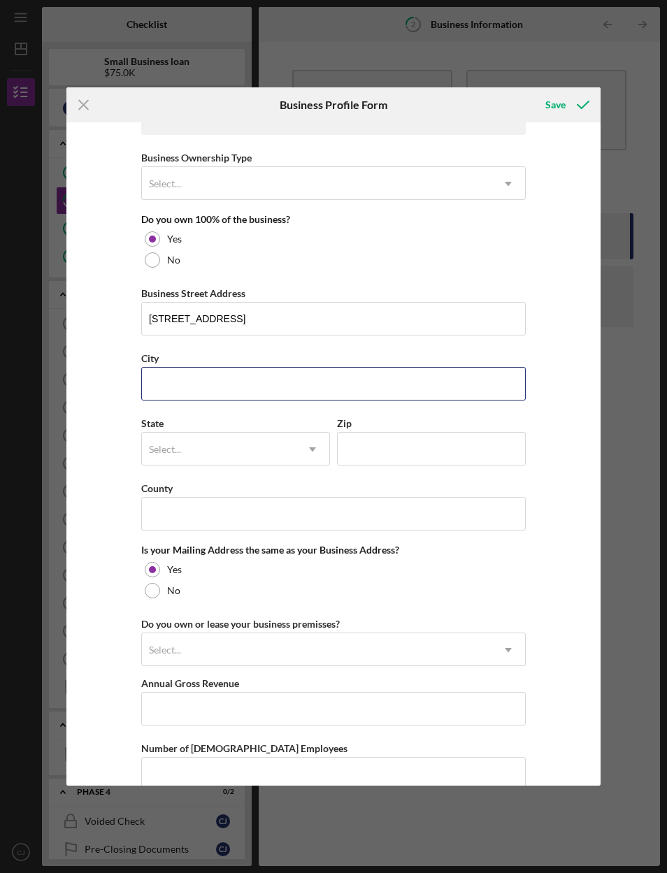
click at [397, 393] on input "City" at bounding box center [333, 384] width 384 height 34
type input "[PERSON_NAME] Trucking"
type input "Eagle butte"
type input "SD"
type input "57625"
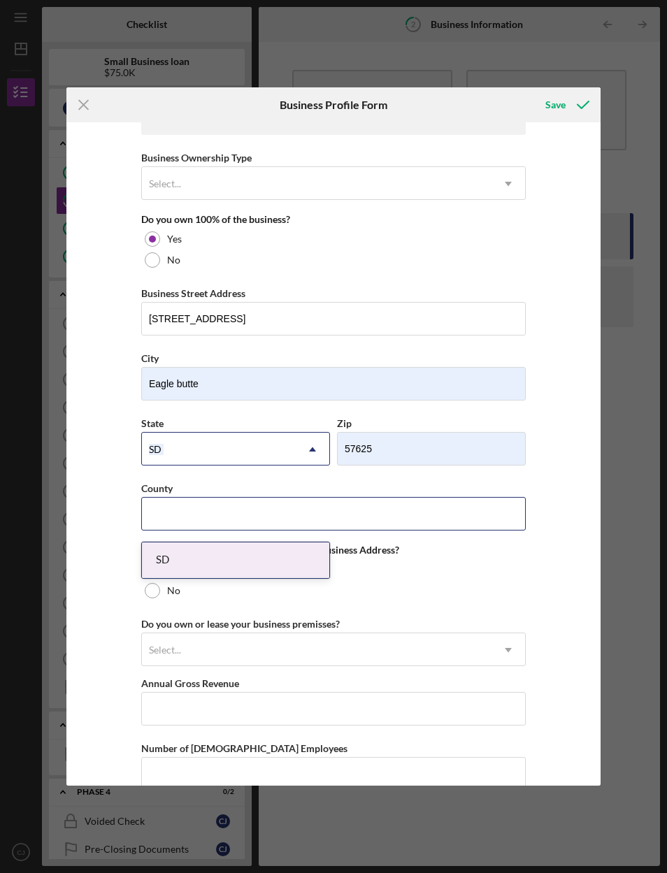
type input "SD"
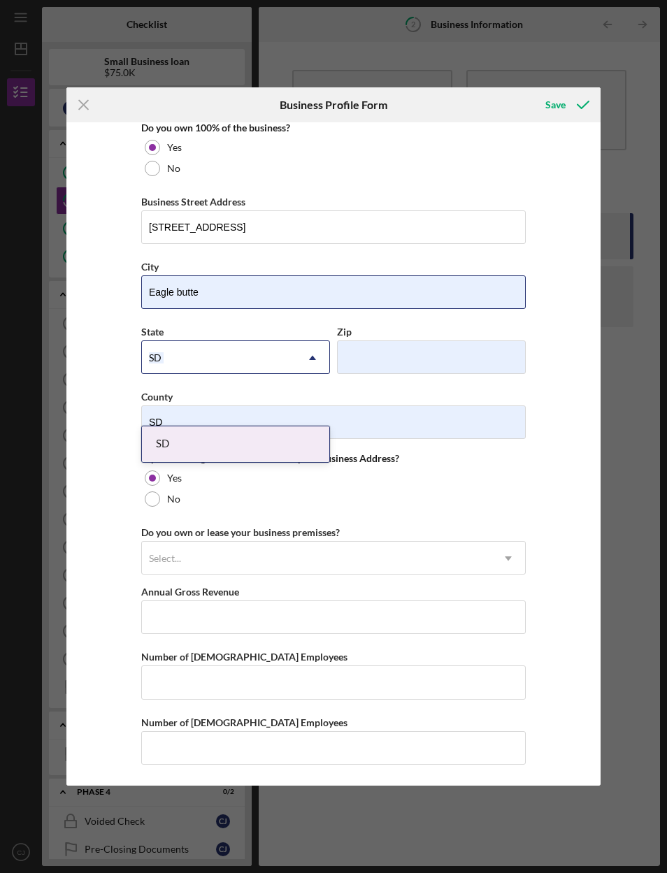
scroll to position [787, 0]
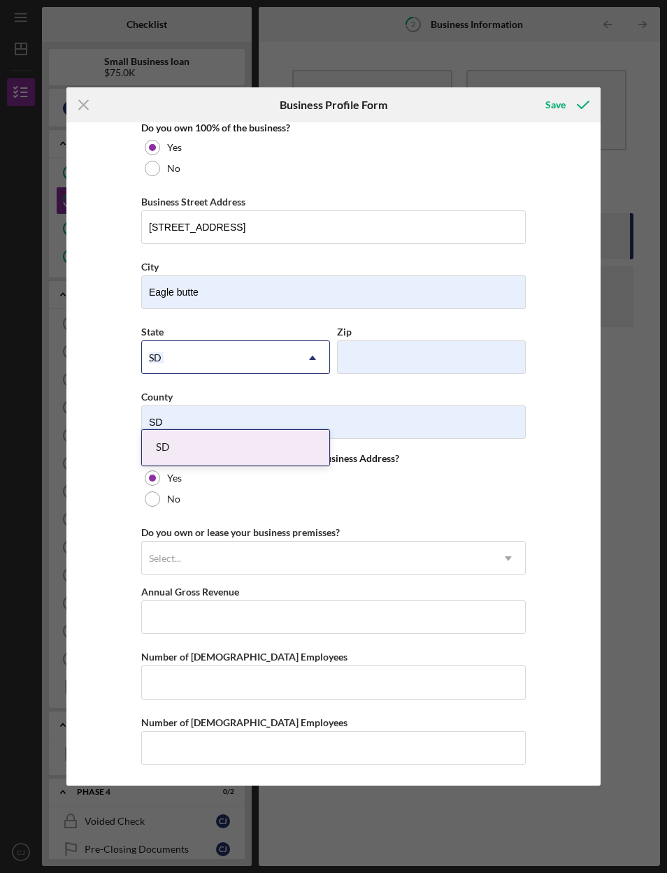
click at [161, 492] on div "No" at bounding box center [333, 498] width 384 height 21
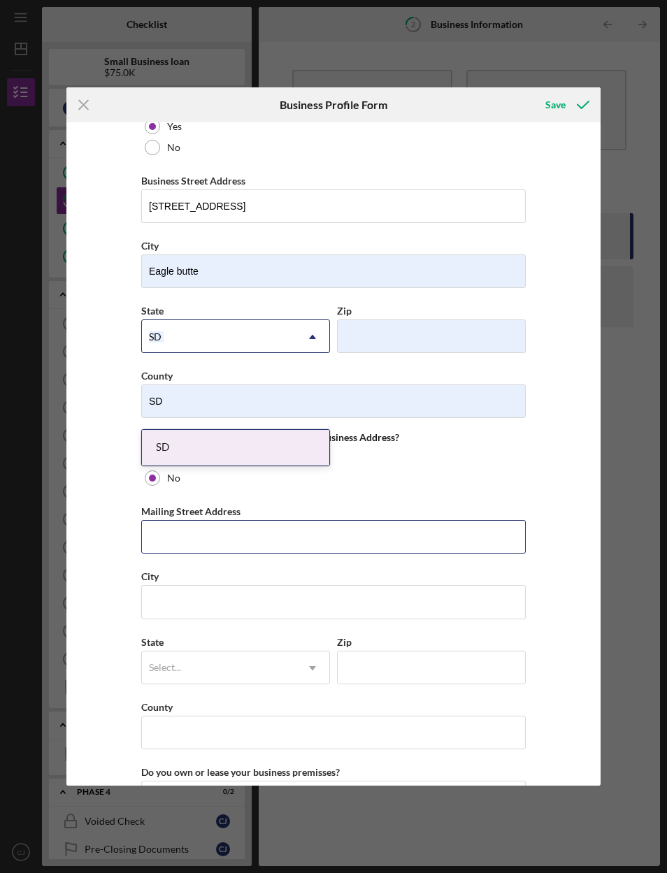
click at [363, 552] on input "Mailing Street Address" at bounding box center [333, 537] width 384 height 34
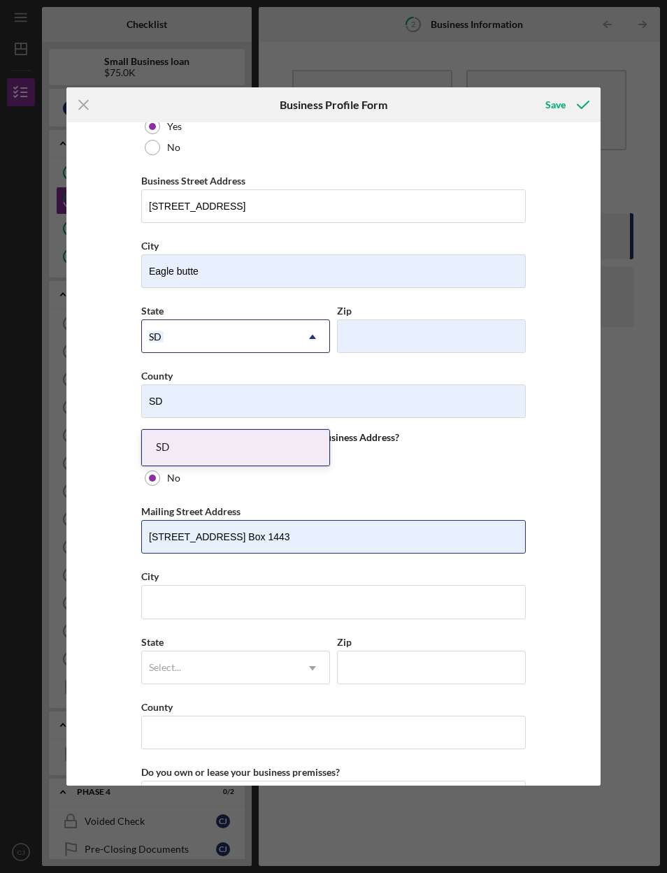
click at [222, 544] on input "[STREET_ADDRESS] Box 1443" at bounding box center [333, 537] width 384 height 34
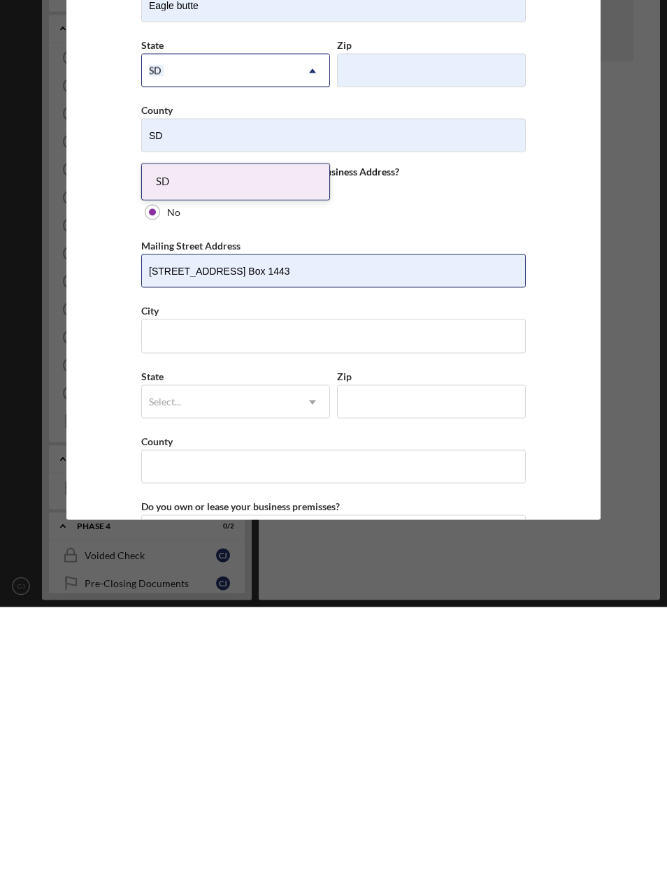
click at [229, 520] on input "[STREET_ADDRESS] Box 1443" at bounding box center [333, 537] width 384 height 34
click at [221, 520] on input "[STREET_ADDRESS] Box 1443" at bounding box center [333, 537] width 384 height 34
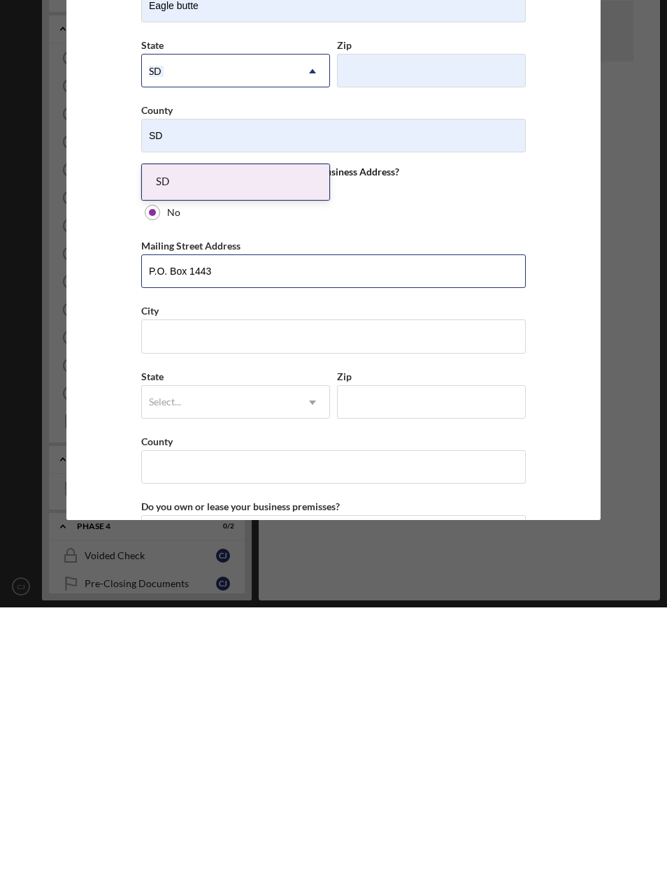
type input "P.O. Box 1443"
click at [421, 585] on input "City" at bounding box center [333, 602] width 384 height 34
type input "Eagle butte"
type input "SD"
type input "57625"
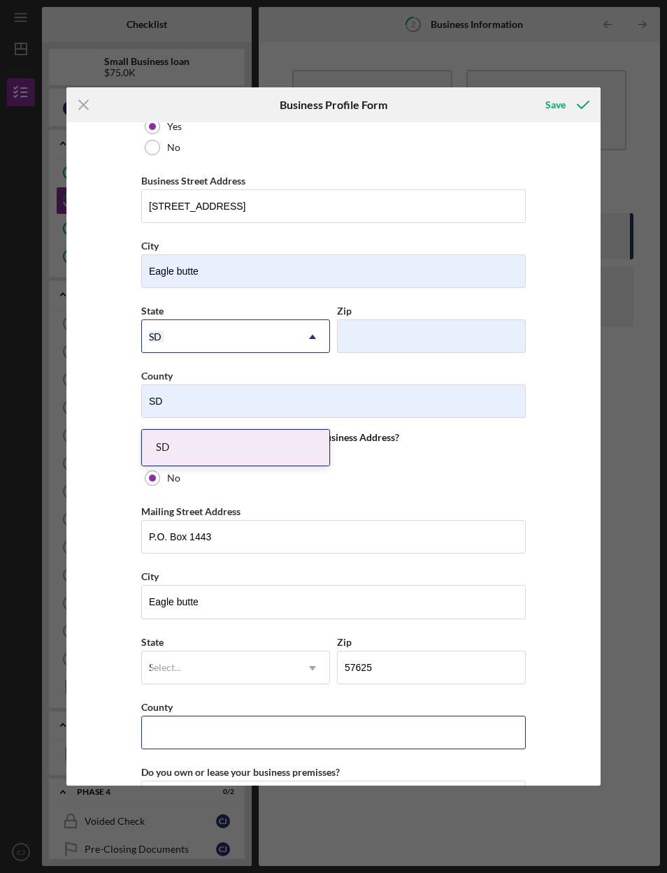
type input "SD"
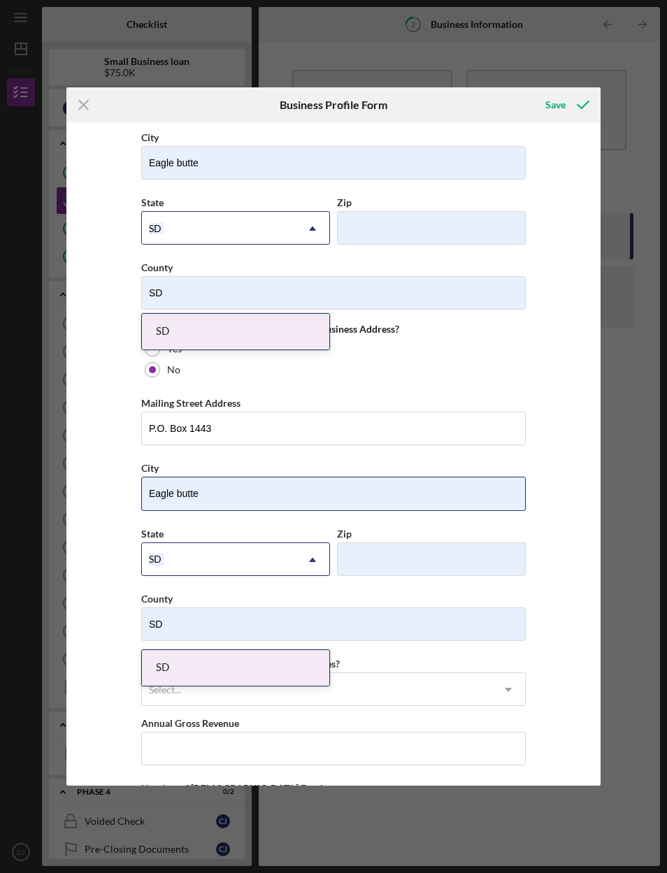
scroll to position [955, 0]
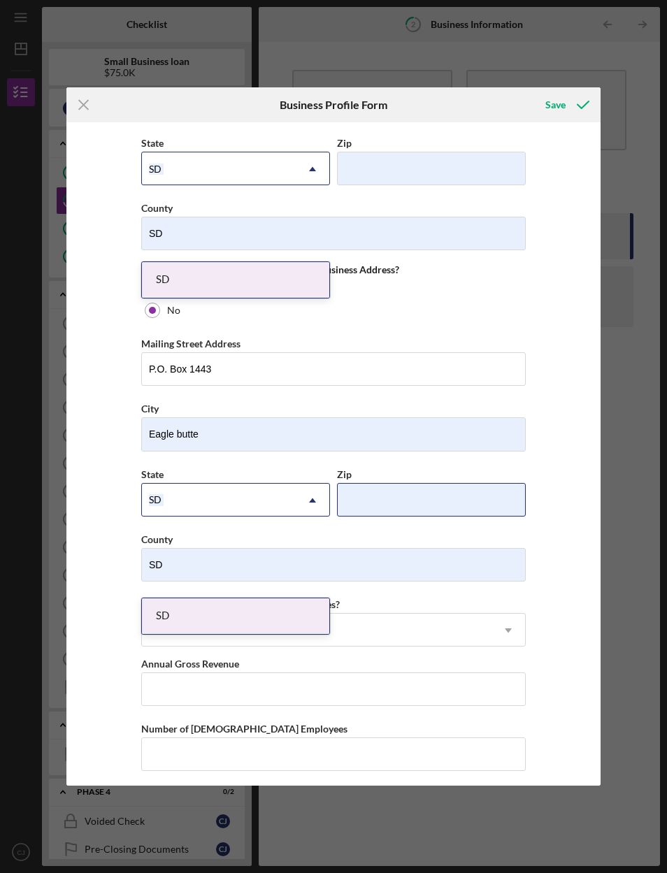
click at [464, 516] on input "Zip" at bounding box center [431, 500] width 189 height 34
type input "57625"
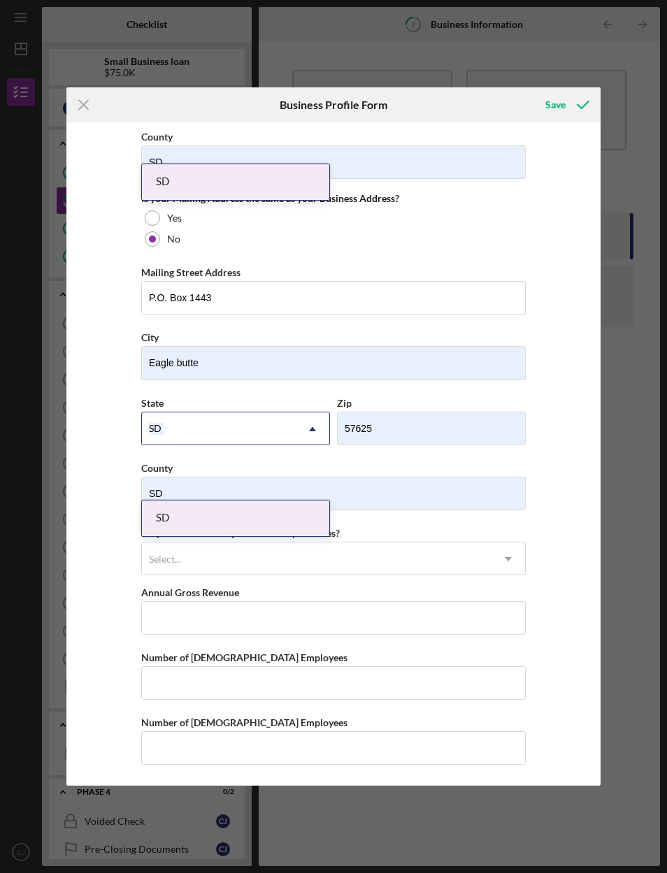
scroll to position [1052, 0]
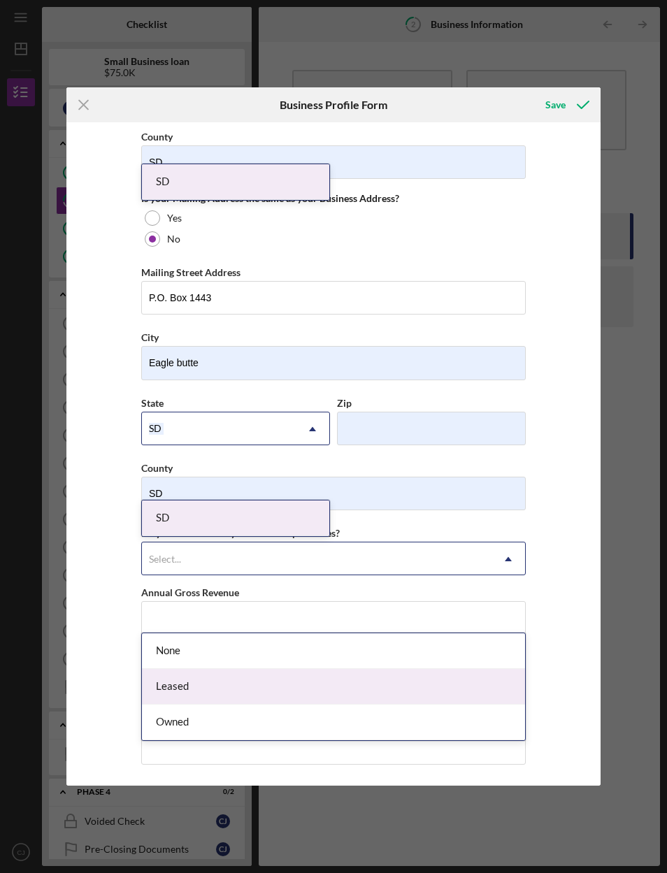
click at [397, 669] on div "Leased" at bounding box center [333, 687] width 383 height 36
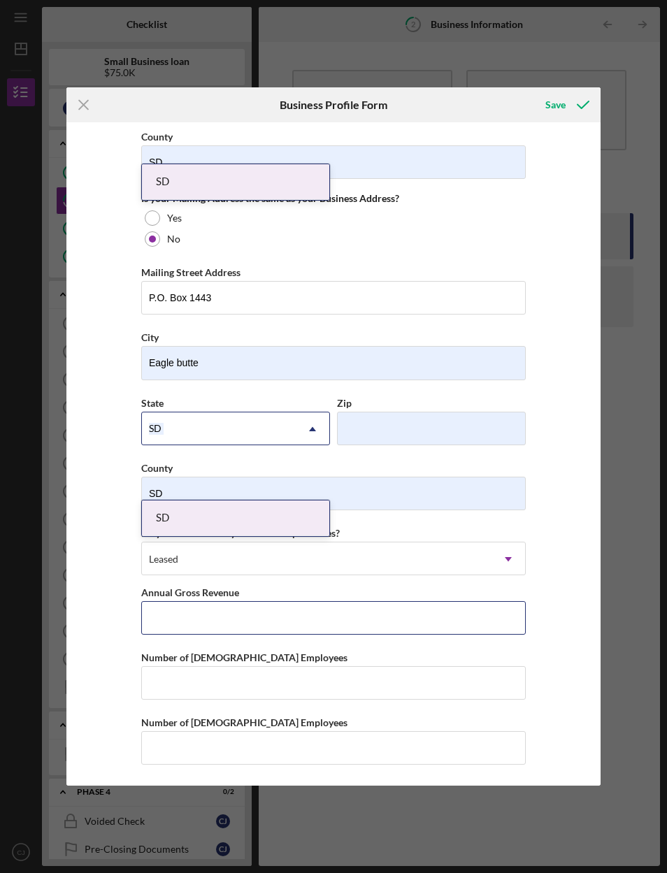
click at [416, 615] on input "Annual Gross Revenue" at bounding box center [333, 618] width 384 height 34
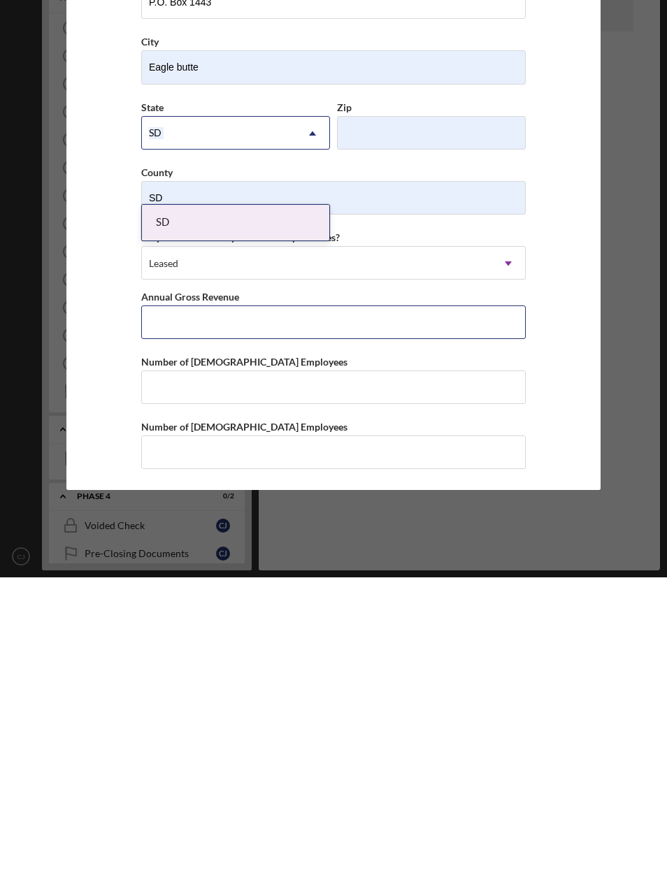
type input "$0"
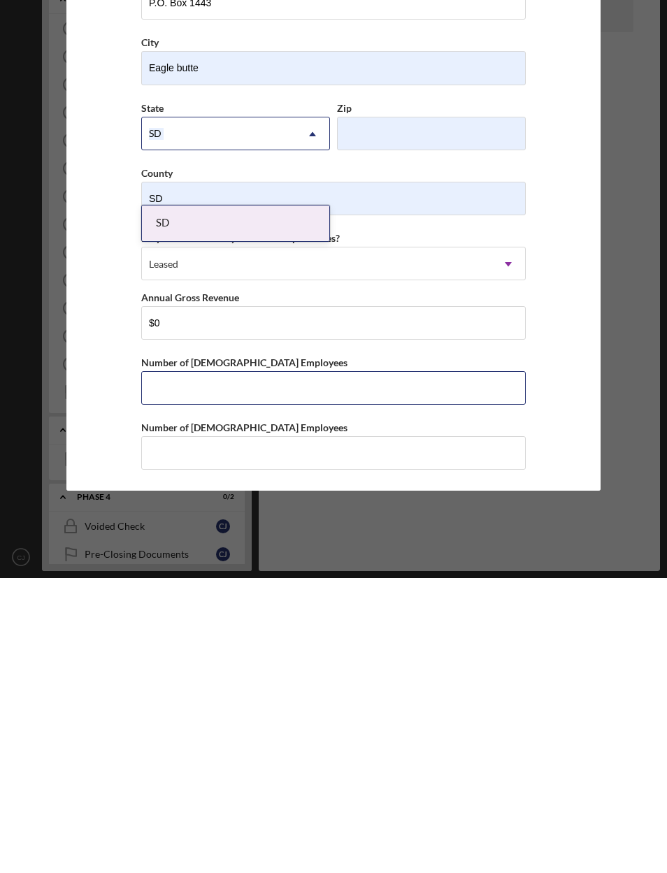
click at [513, 666] on input "Number of [DEMOGRAPHIC_DATA] Employees" at bounding box center [333, 683] width 384 height 34
type input "0"
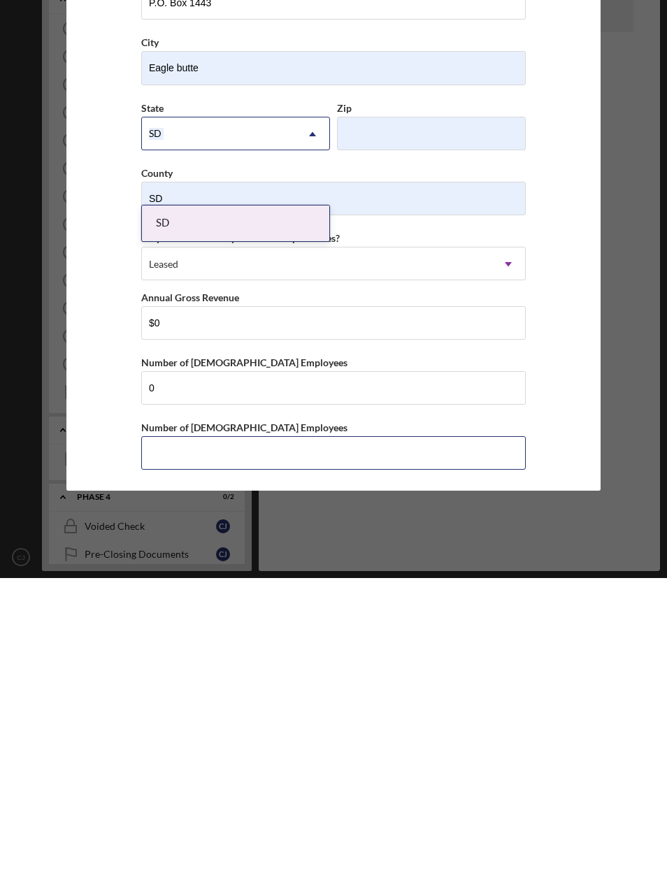
click at [500, 731] on input "Number of [DEMOGRAPHIC_DATA] Employees" at bounding box center [333, 748] width 384 height 34
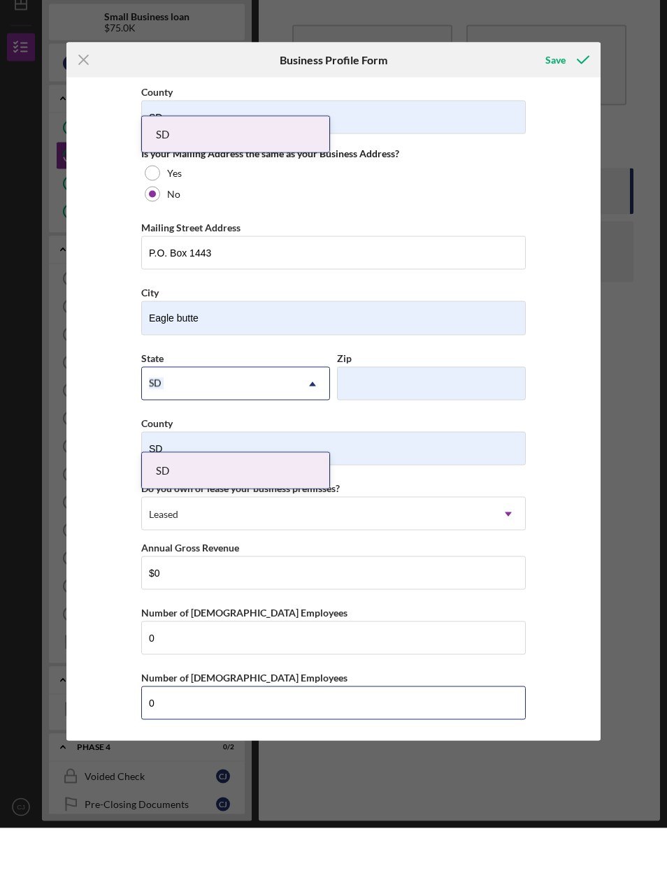
scroll to position [0, 0]
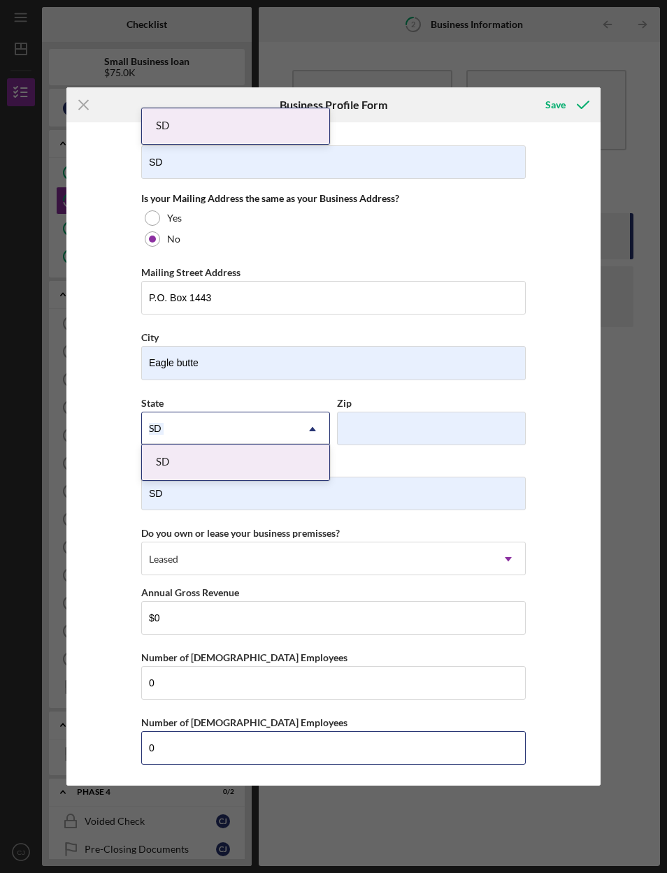
type input "0"
click at [565, 104] on div "Save" at bounding box center [555, 105] width 20 height 28
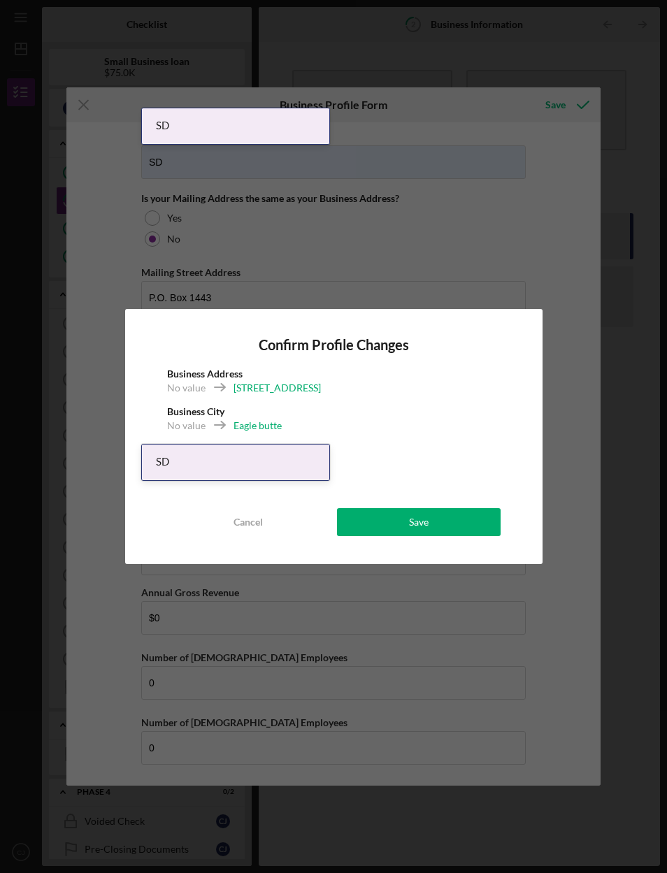
click at [470, 518] on button "Save" at bounding box center [419, 522] width 164 height 28
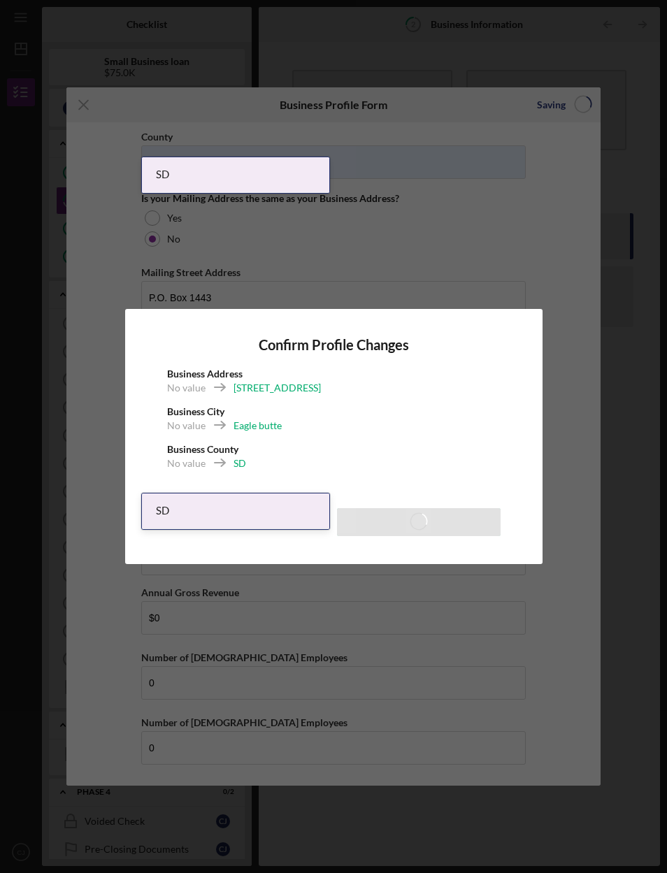
scroll to position [49, 0]
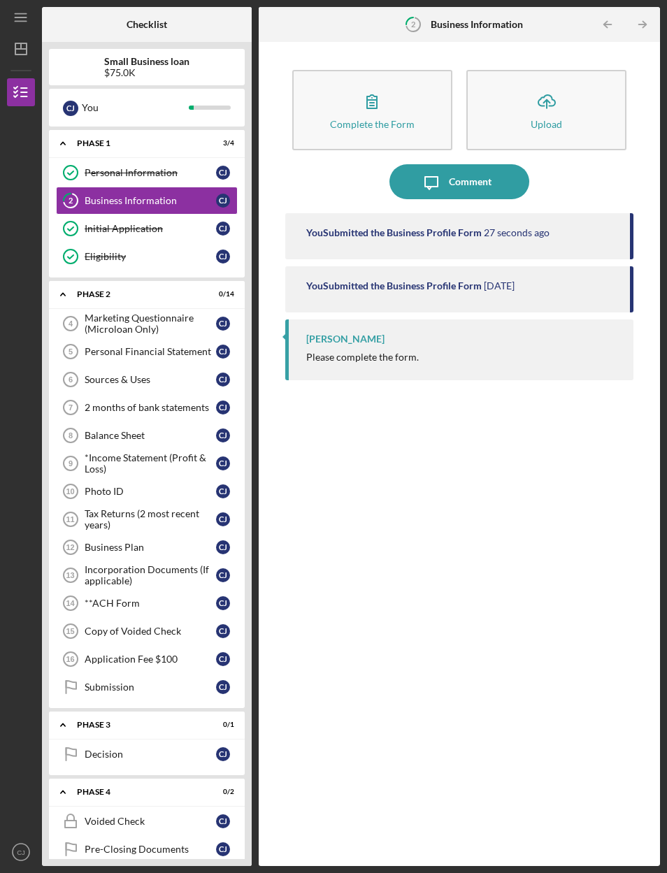
click at [400, 119] on div "Complete the Form" at bounding box center [372, 124] width 85 height 10
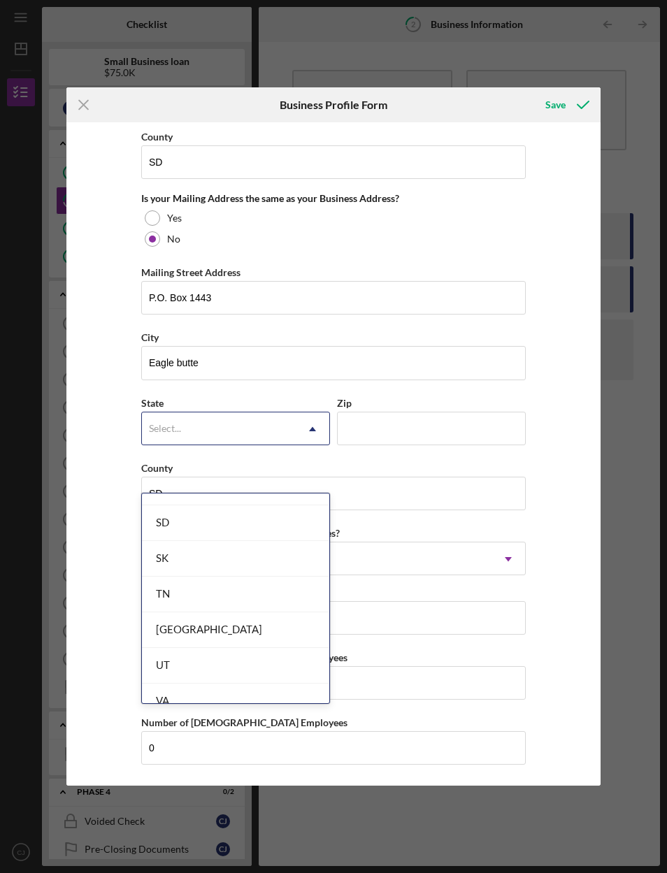
scroll to position [2233, 0]
click at [266, 506] on div "SD" at bounding box center [235, 524] width 187 height 36
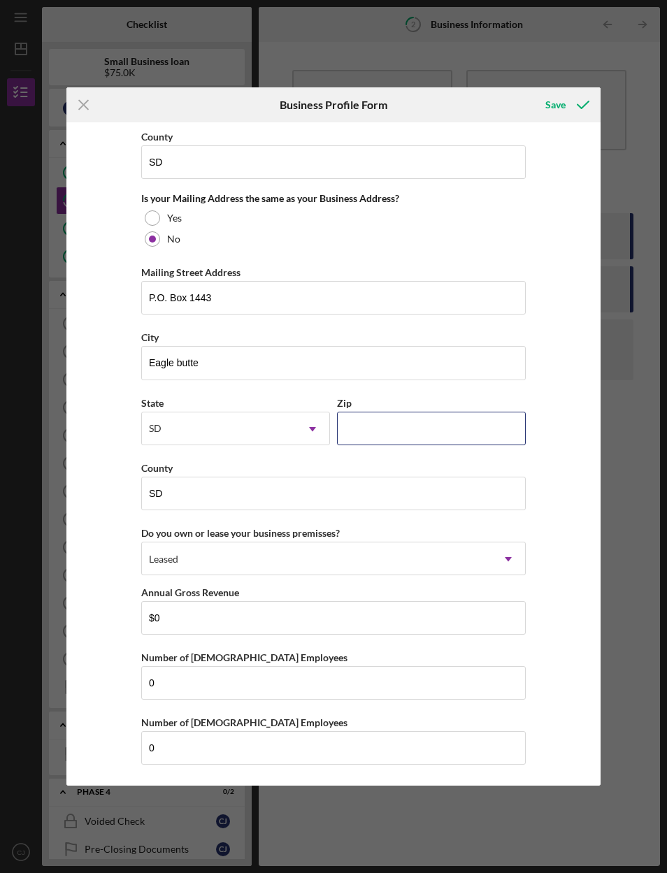
click at [467, 421] on input "Zip" at bounding box center [431, 429] width 189 height 34
type input "57625"
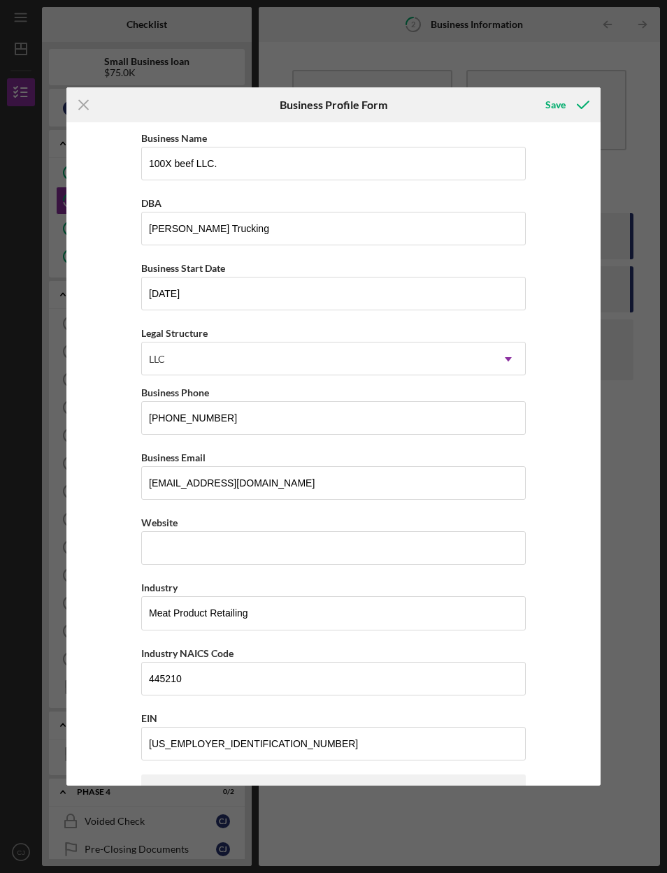
scroll to position [0, 0]
click at [576, 98] on icon "submit" at bounding box center [582, 104] width 35 height 35
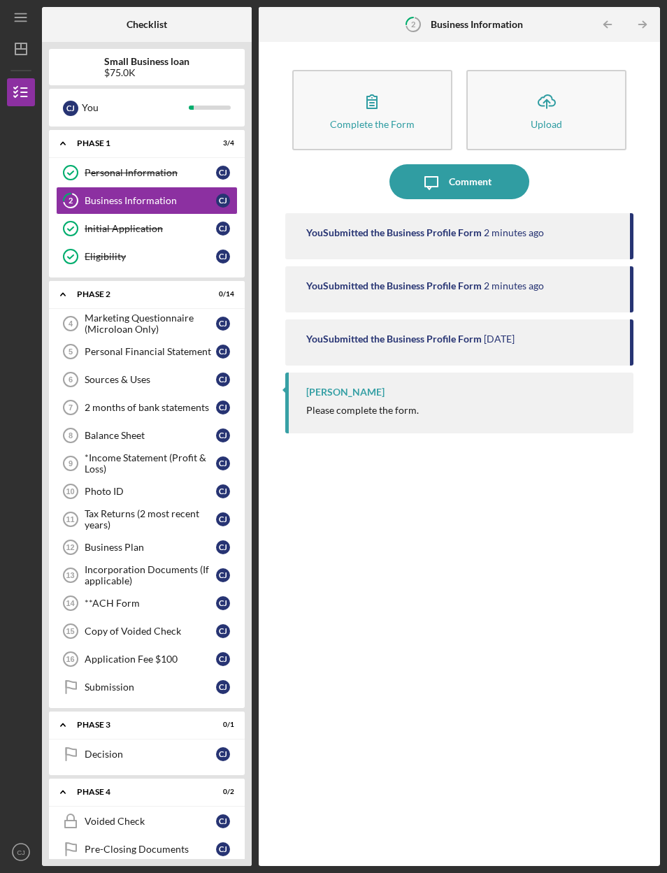
click at [213, 159] on link "Personal Information Personal Information [PERSON_NAME]" at bounding box center [147, 173] width 182 height 28
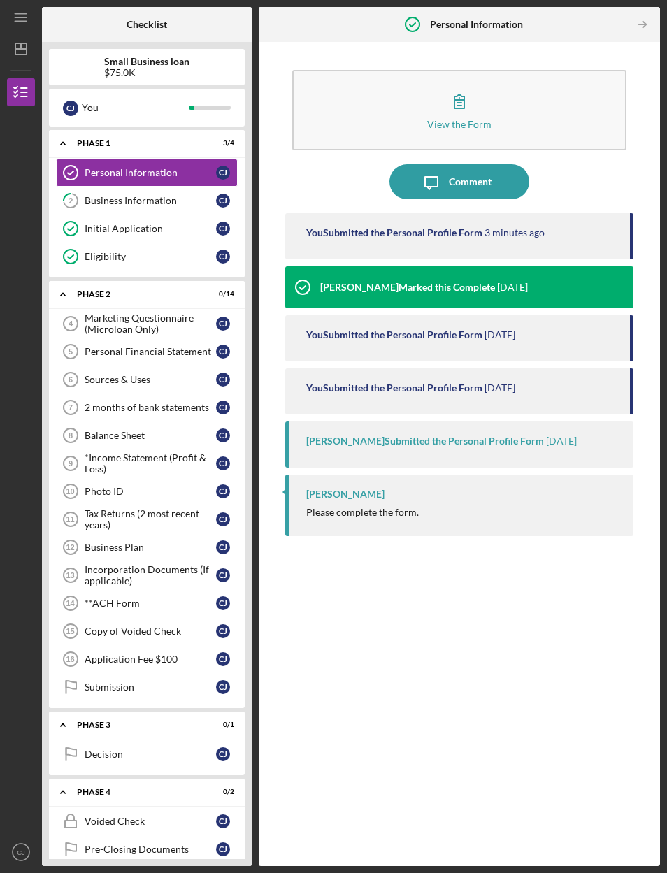
click at [200, 195] on div "Business Information" at bounding box center [150, 200] width 131 height 11
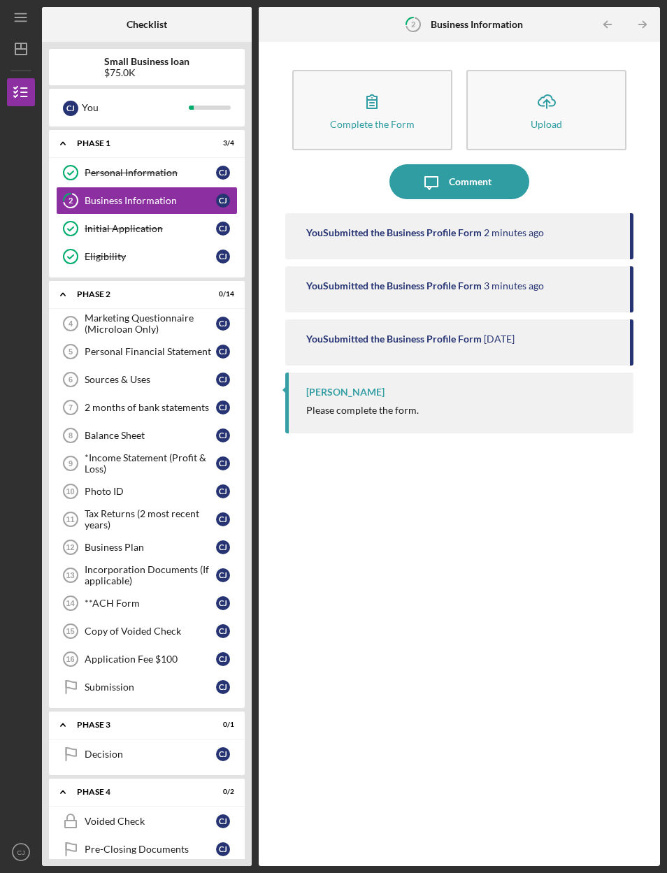
click at [426, 70] on button "Complete the Form Form" at bounding box center [372, 110] width 160 height 80
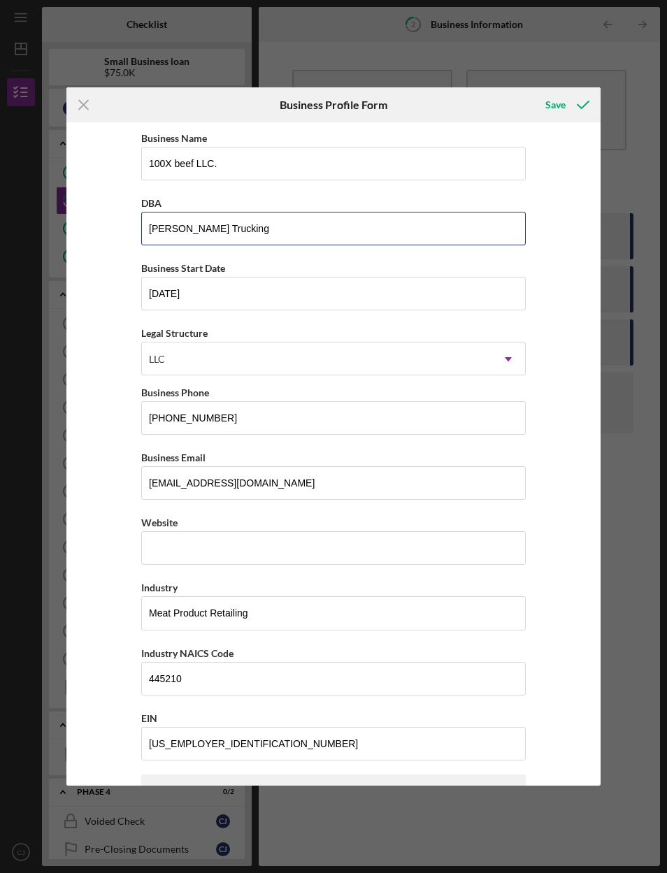
click at [491, 239] on input "[PERSON_NAME] Trucking" at bounding box center [333, 229] width 384 height 34
type input "J"
click at [639, 460] on div "Icon/Menu Close Business Profile Form Save Business Name 100X beef LLC. DBA Bus…" at bounding box center [333, 436] width 667 height 873
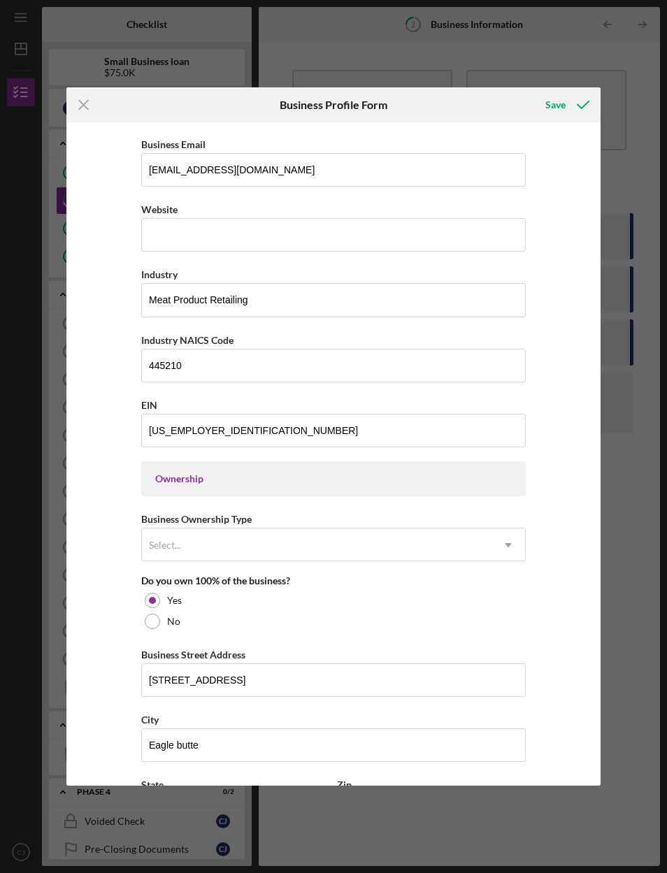
scroll to position [332, 0]
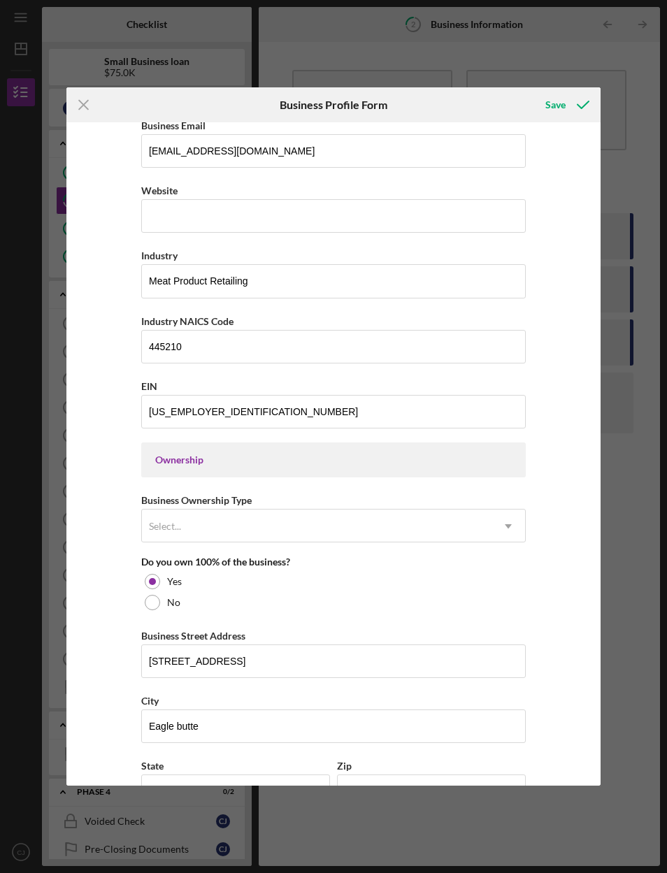
click at [487, 465] on div "Ownership" at bounding box center [333, 459] width 356 height 11
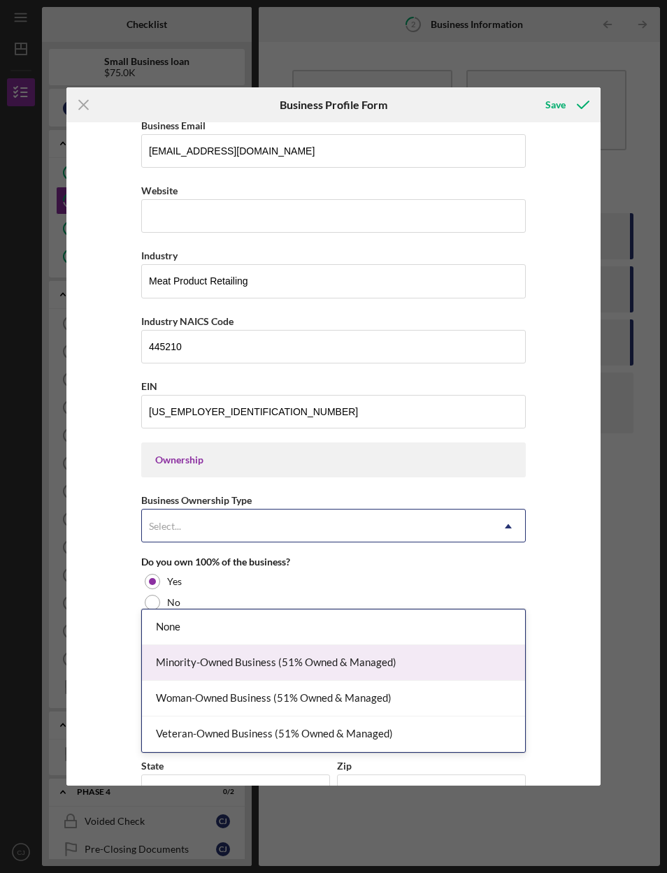
click at [463, 645] on div "Minority-Owned Business (51% Owned & Managed)" at bounding box center [333, 663] width 383 height 36
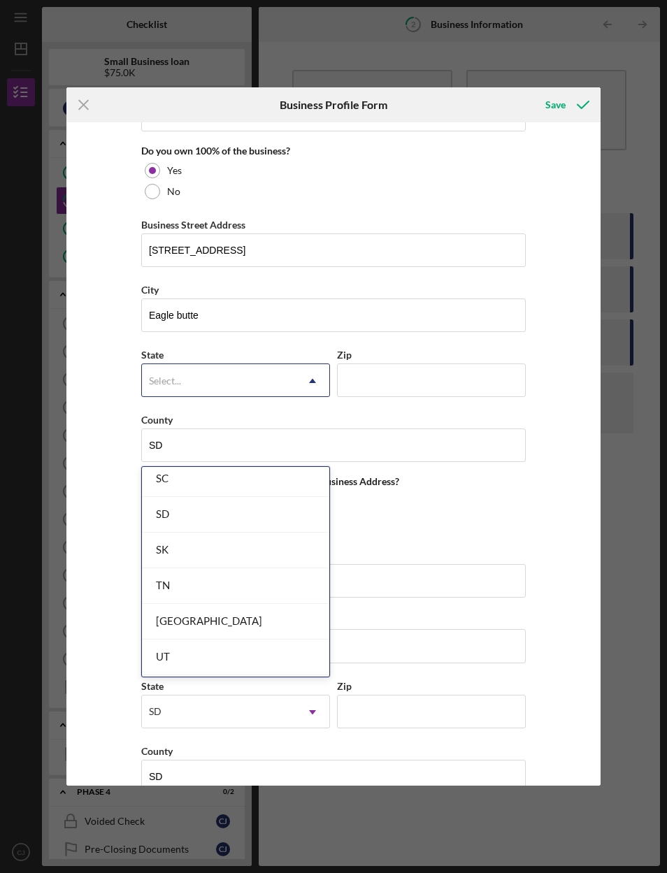
scroll to position [2214, 0]
click at [279, 498] on div "SD" at bounding box center [235, 516] width 187 height 36
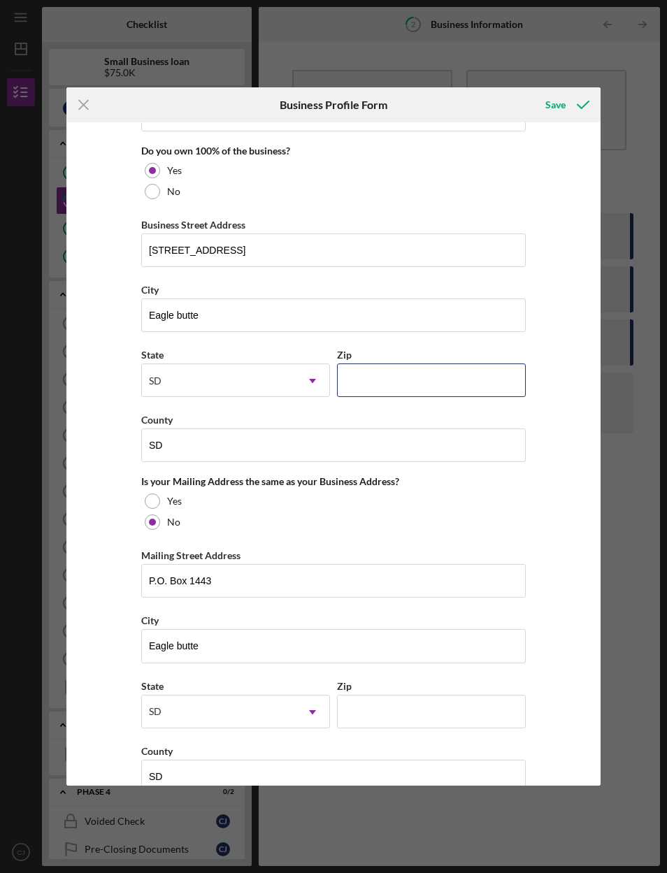
click at [477, 392] on input "Zip" at bounding box center [431, 380] width 189 height 34
type input "57625"
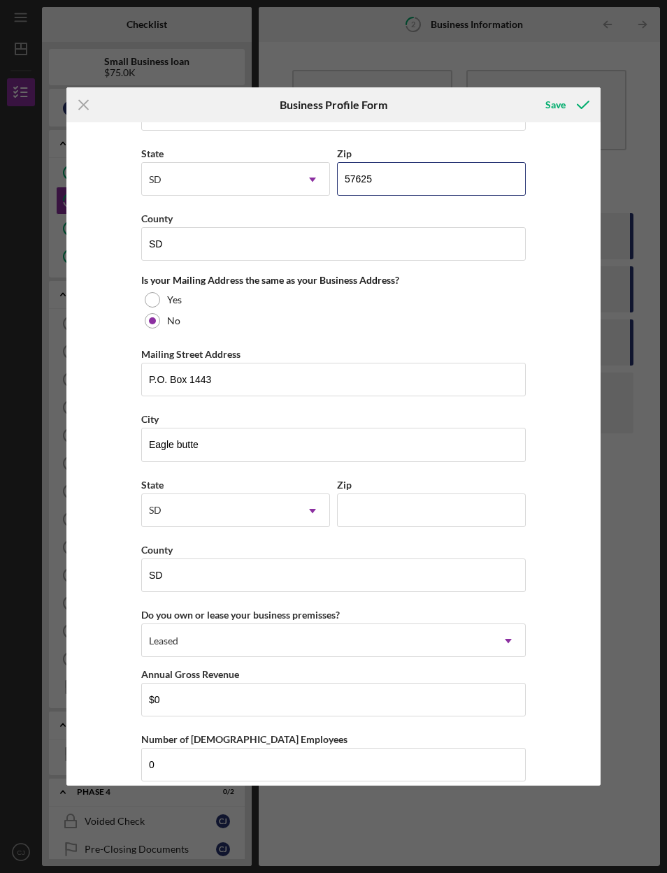
scroll to position [971, 0]
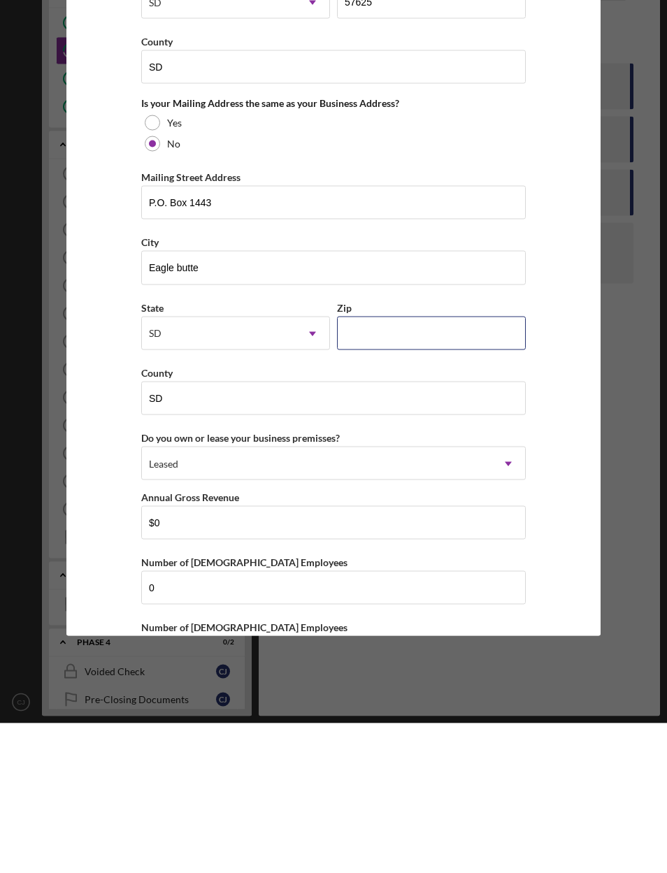
click at [490, 466] on input "Zip" at bounding box center [431, 483] width 189 height 34
type input "57625"
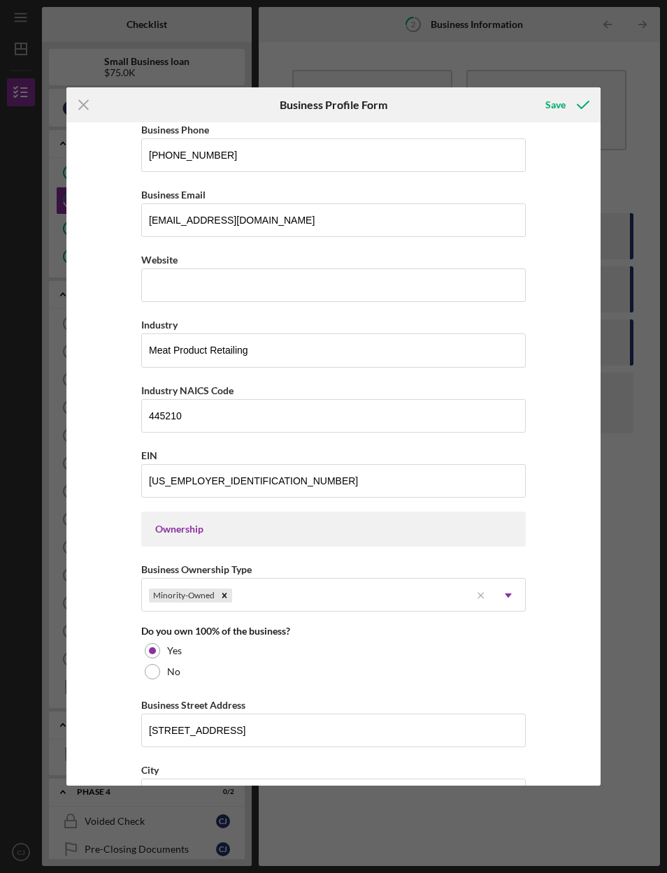
click at [563, 108] on div "Save" at bounding box center [555, 105] width 20 height 28
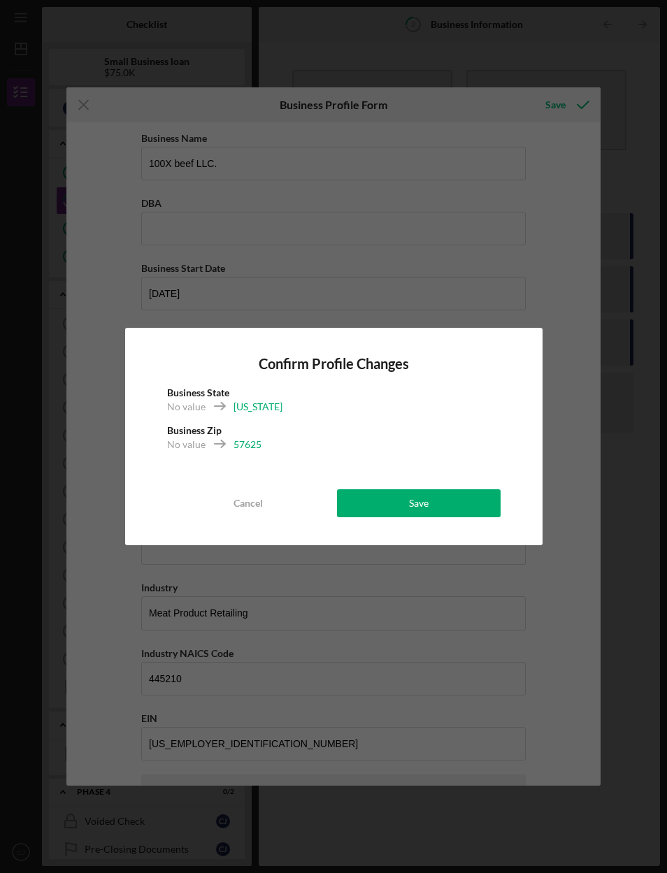
scroll to position [0, 0]
click at [472, 502] on button "Save" at bounding box center [419, 503] width 164 height 28
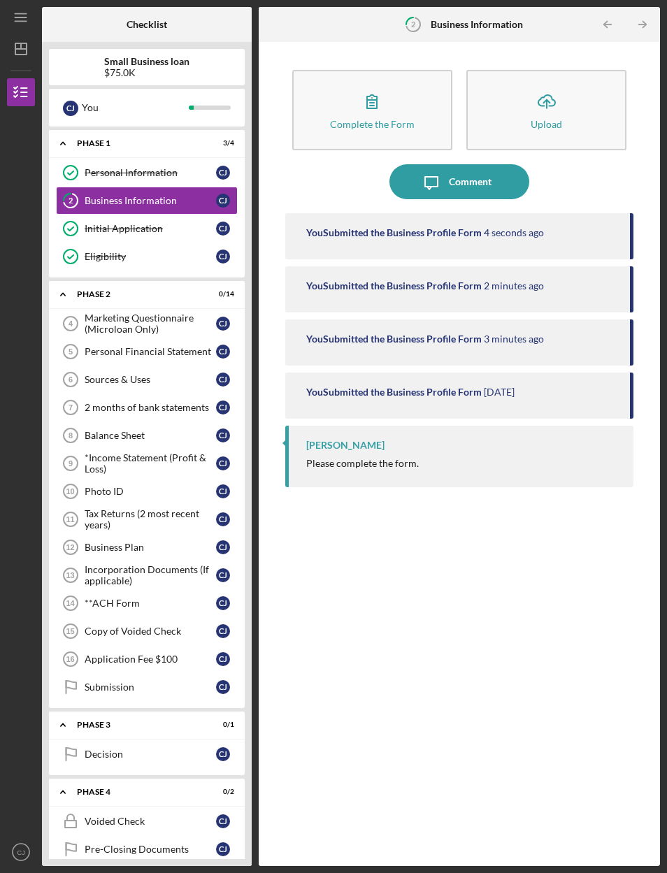
click at [419, 79] on button "Complete the Form Form" at bounding box center [372, 110] width 160 height 80
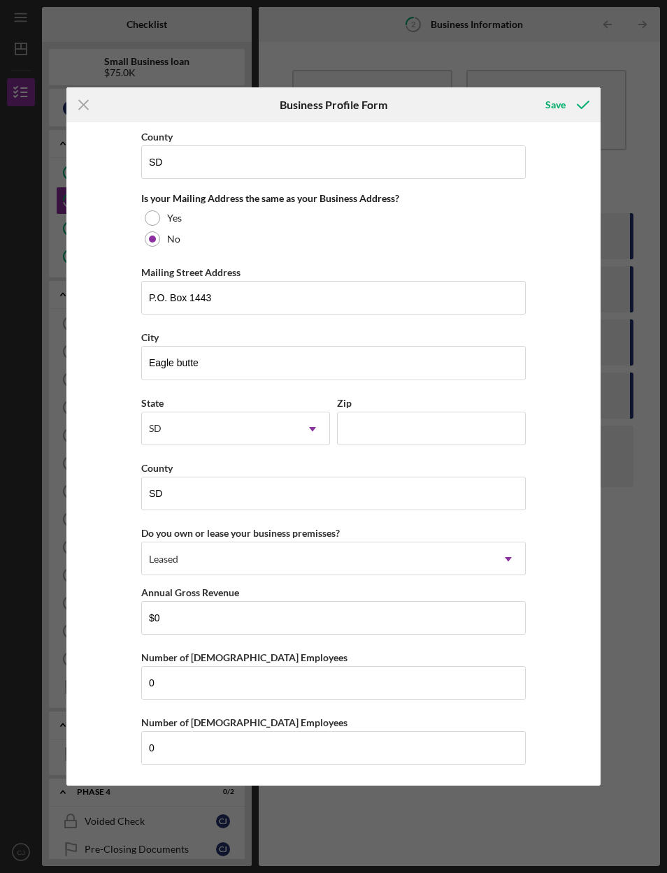
scroll to position [1052, 0]
click at [437, 422] on input "Zip" at bounding box center [431, 429] width 189 height 34
type input "57625"
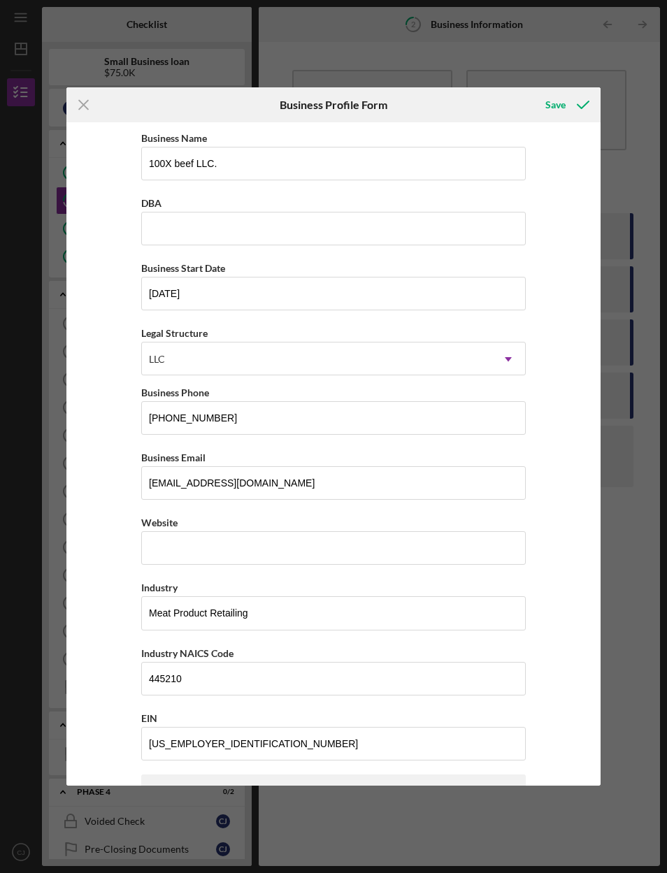
scroll to position [0, 0]
click at [572, 110] on icon "submit" at bounding box center [582, 104] width 35 height 35
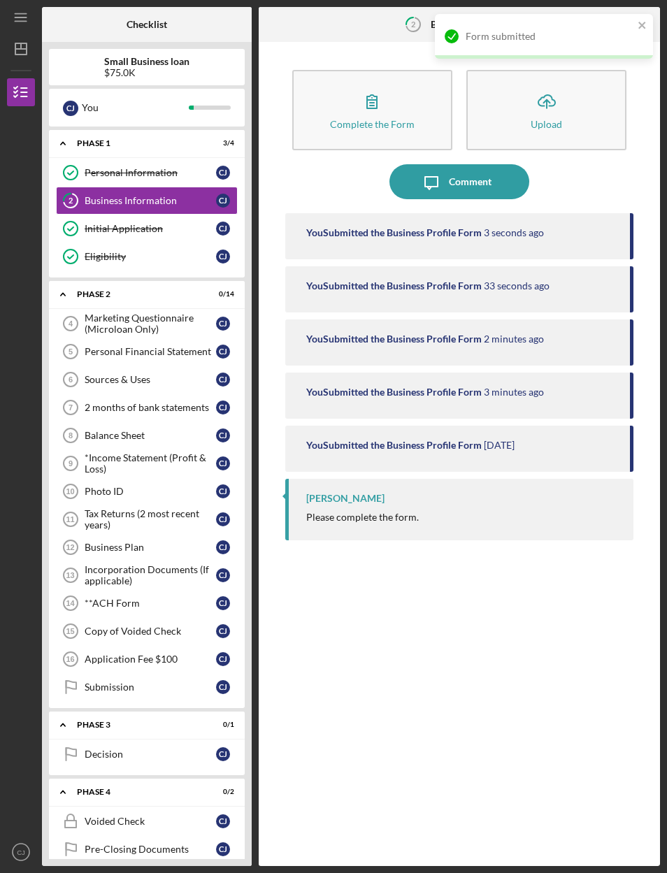
click at [391, 99] on button "Complete the Form Form" at bounding box center [372, 110] width 160 height 80
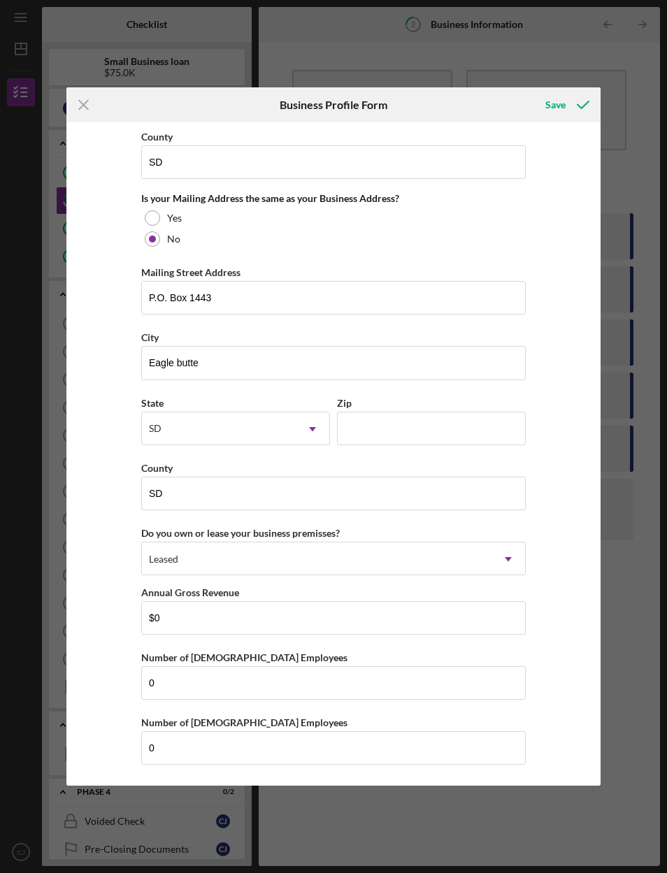
scroll to position [1052, 0]
click at [82, 103] on line at bounding box center [84, 105] width 9 height 9
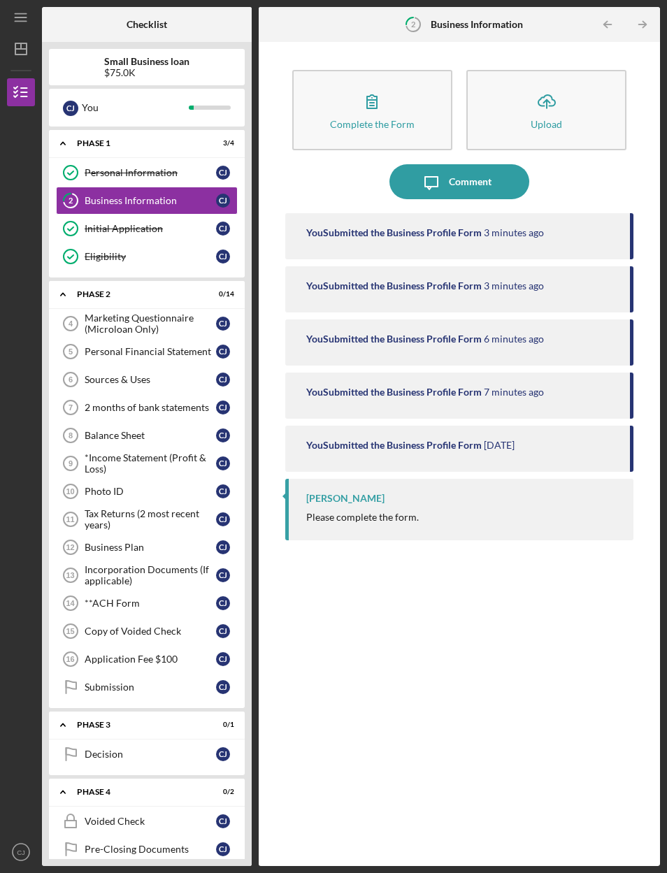
click at [224, 280] on div "Icon/Expander Phase 2 0 / 14" at bounding box center [147, 294] width 196 height 29
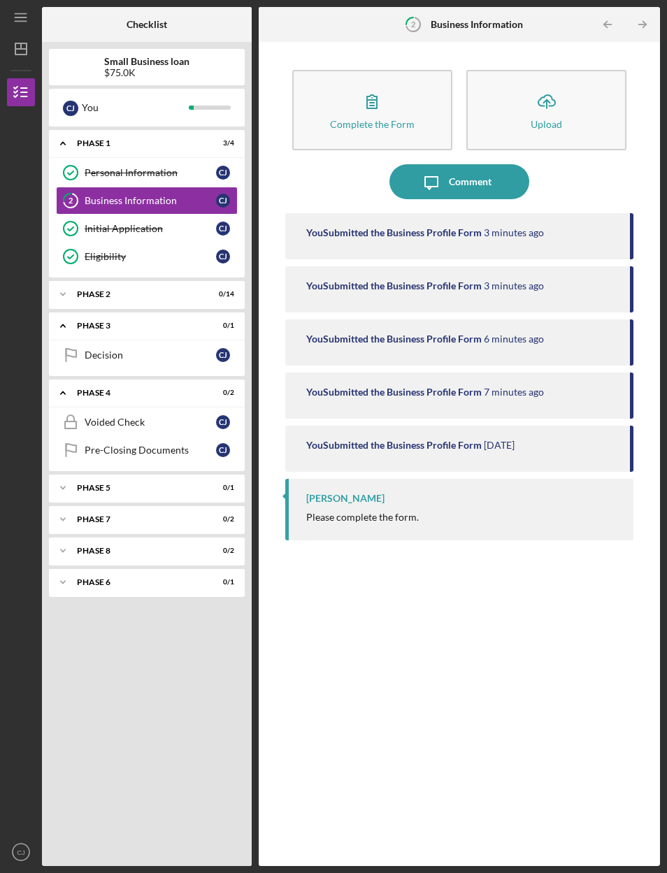
click at [223, 129] on div "Icon/Expander Phase 1 3 / 4" at bounding box center [147, 143] width 196 height 29
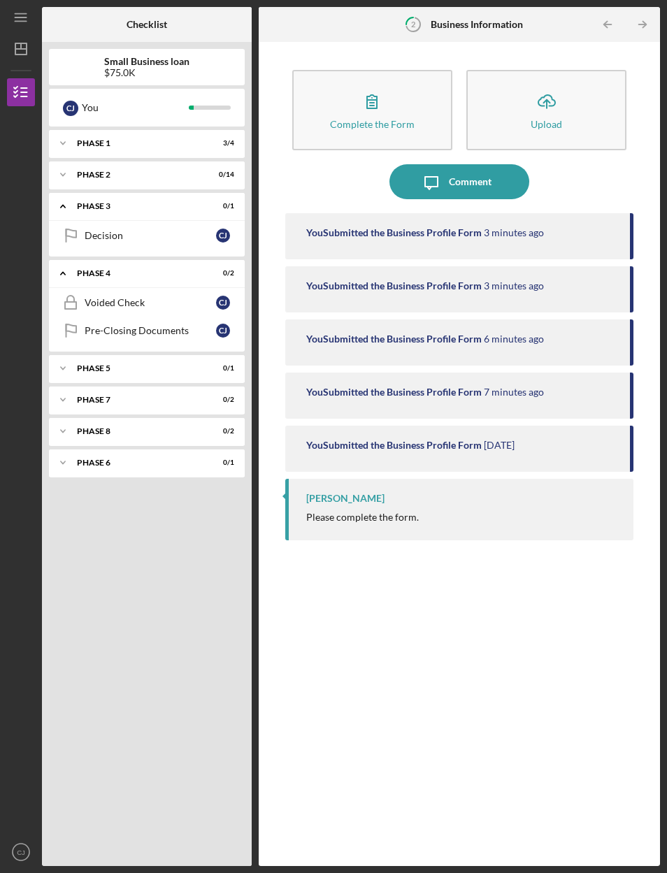
click at [221, 192] on div "Icon/Expander Phase 3 0 / 1" at bounding box center [147, 206] width 196 height 29
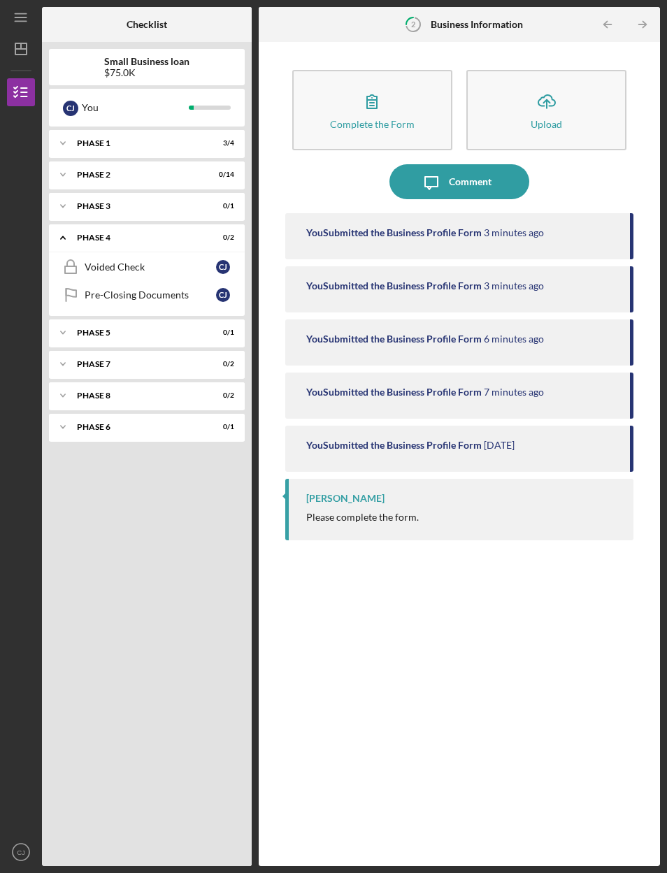
click at [206, 233] on div "Phase 4" at bounding box center [141, 237] width 129 height 8
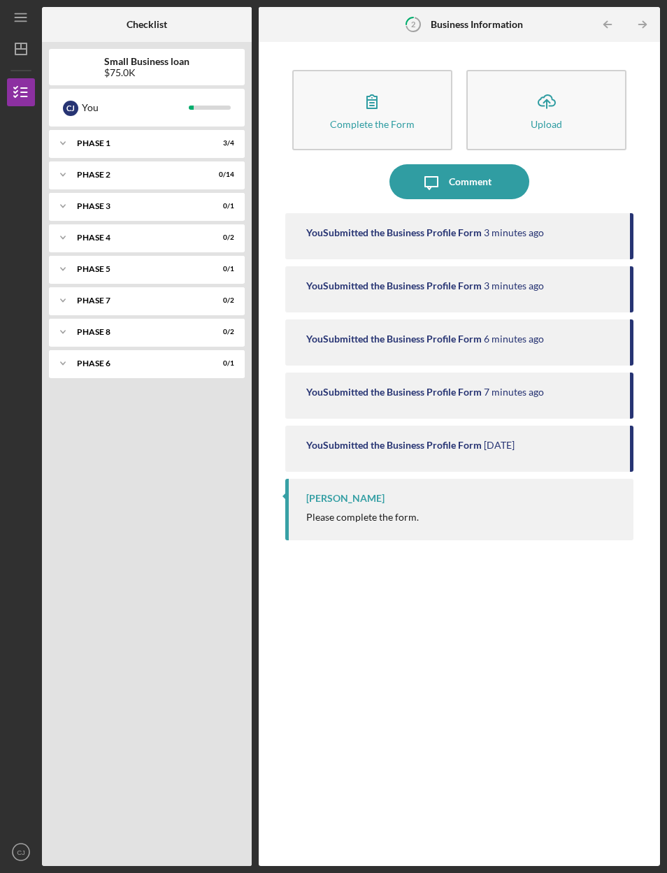
click at [199, 139] on div "Phase 1" at bounding box center [138, 143] width 122 height 8
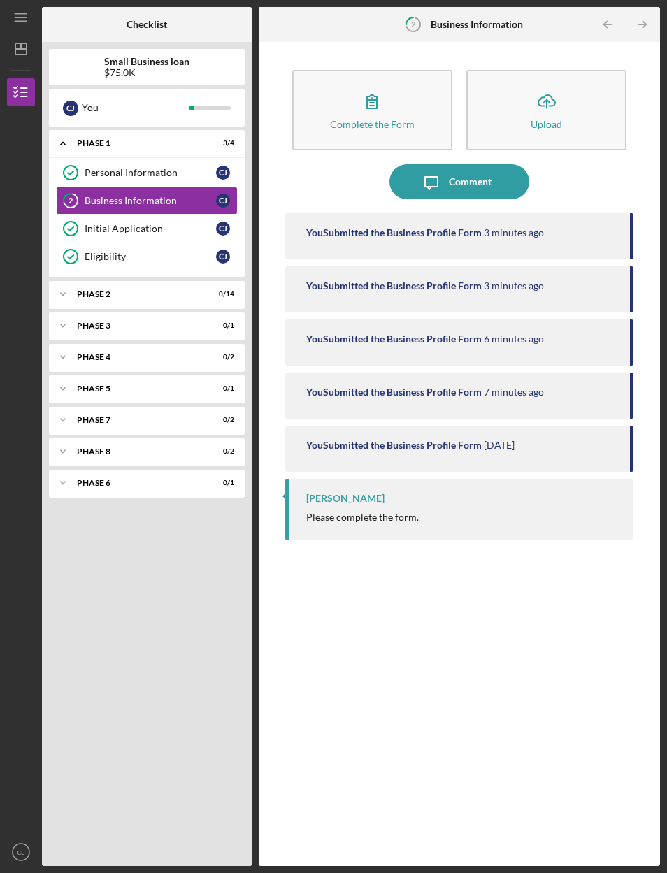
click at [199, 139] on div "Phase 1" at bounding box center [138, 143] width 122 height 8
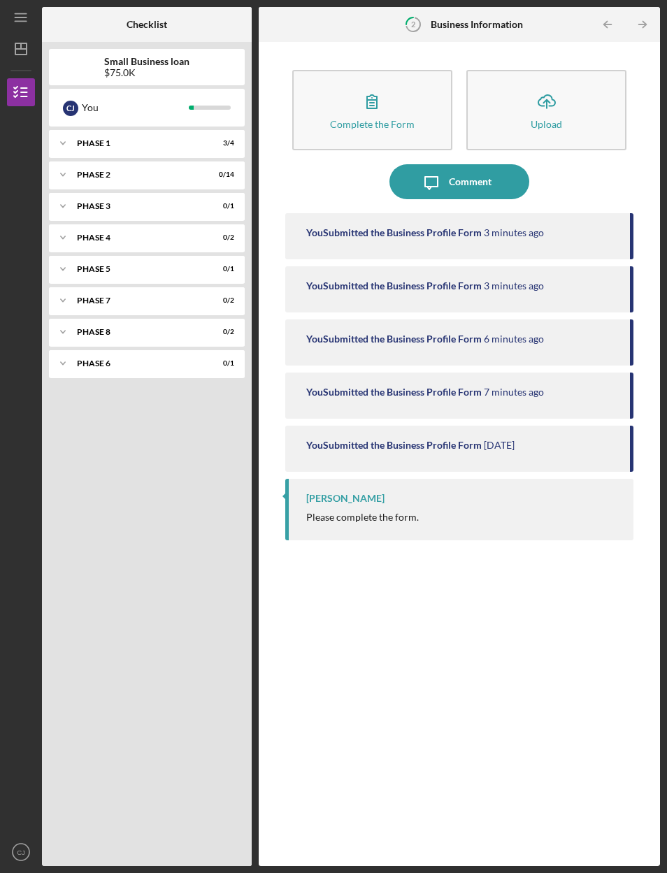
click at [199, 171] on div "Phase 2" at bounding box center [138, 175] width 122 height 8
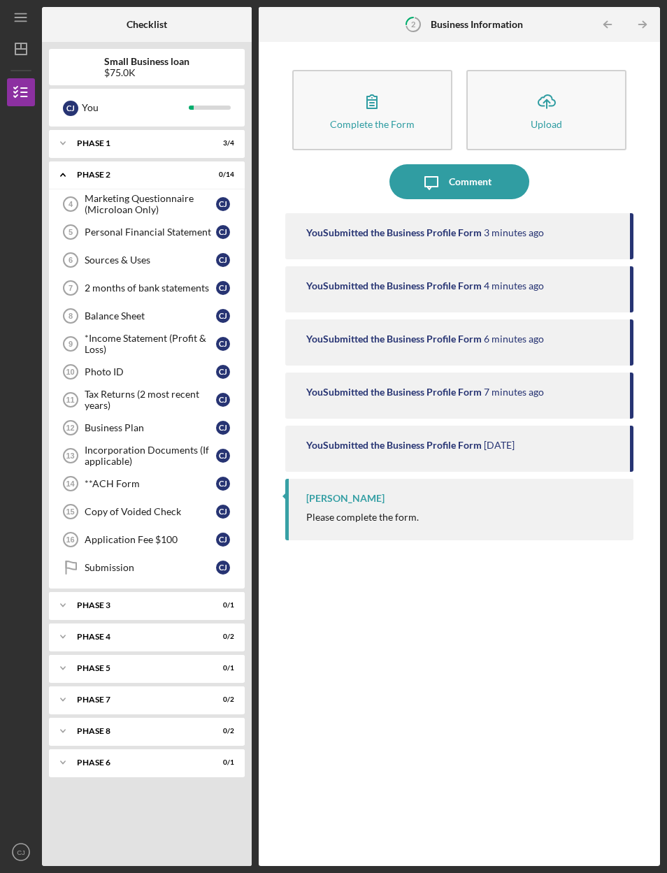
click at [217, 161] on div "Icon/Expander Phase 2 0 / 14" at bounding box center [147, 175] width 196 height 29
